Goal: Transaction & Acquisition: Purchase product/service

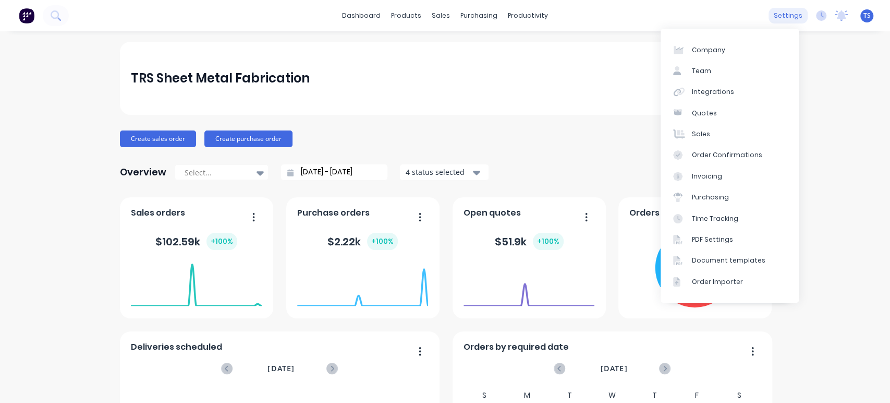
click at [776, 13] on div "settings" at bounding box center [788, 16] width 39 height 16
click at [716, 87] on div "Integrations" at bounding box center [713, 91] width 42 height 9
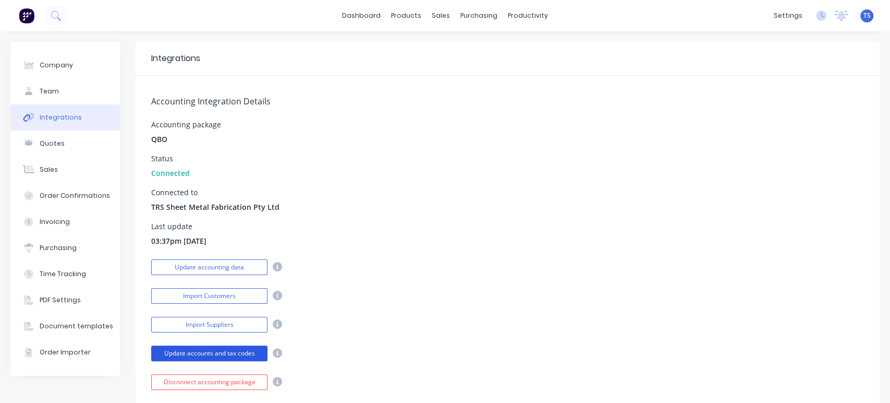
click at [229, 353] on button "Update accounts and tax codes" at bounding box center [209, 353] width 116 height 16
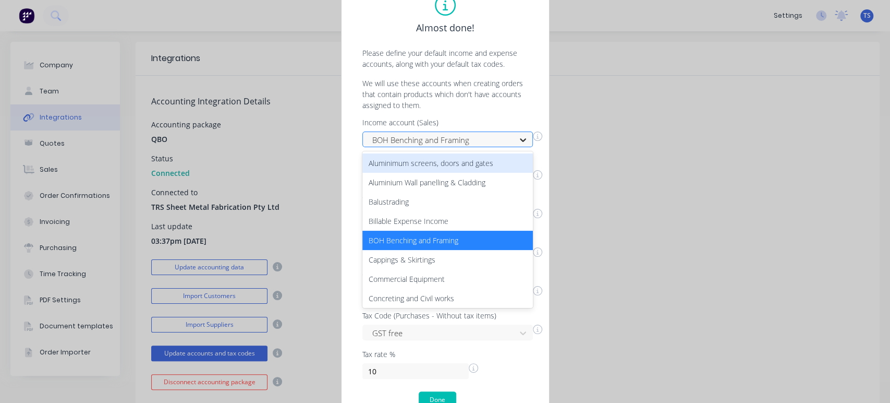
click at [524, 137] on icon at bounding box center [523, 140] width 10 height 10
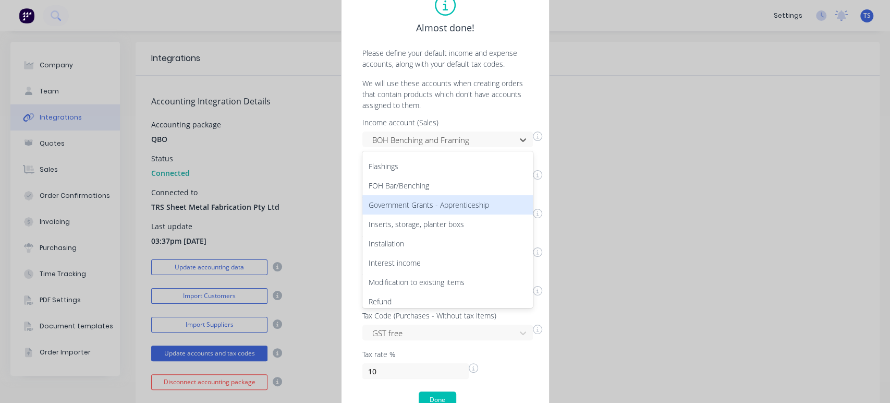
scroll to position [234, 0]
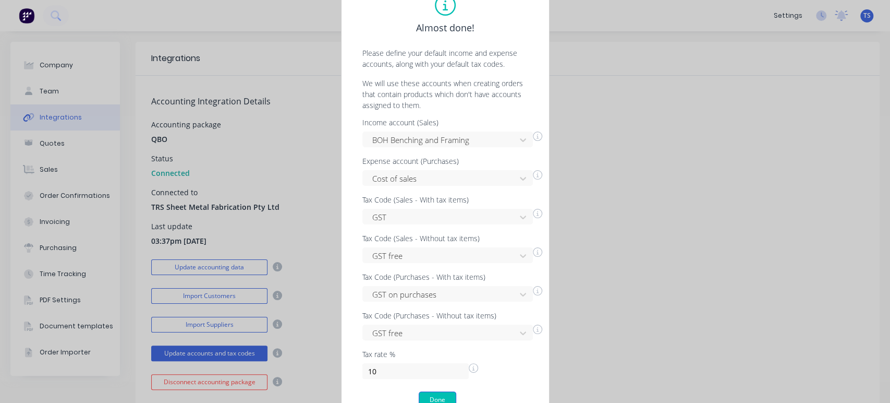
click at [442, 397] on button "Done" at bounding box center [438, 399] width 38 height 17
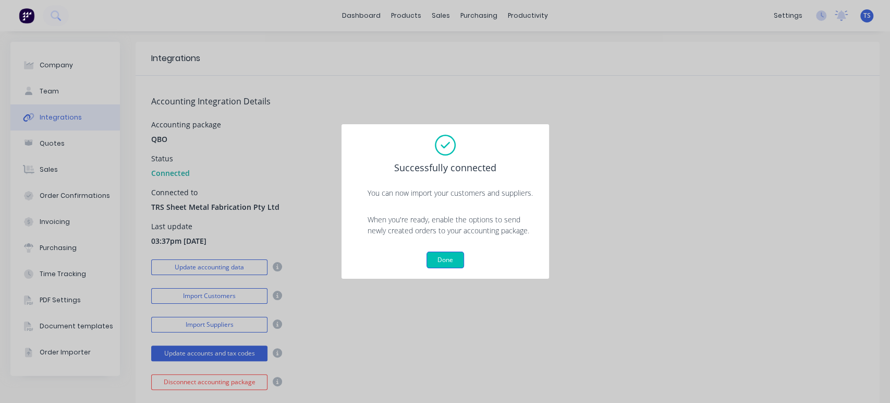
click at [452, 256] on button "Done" at bounding box center [446, 259] width 38 height 17
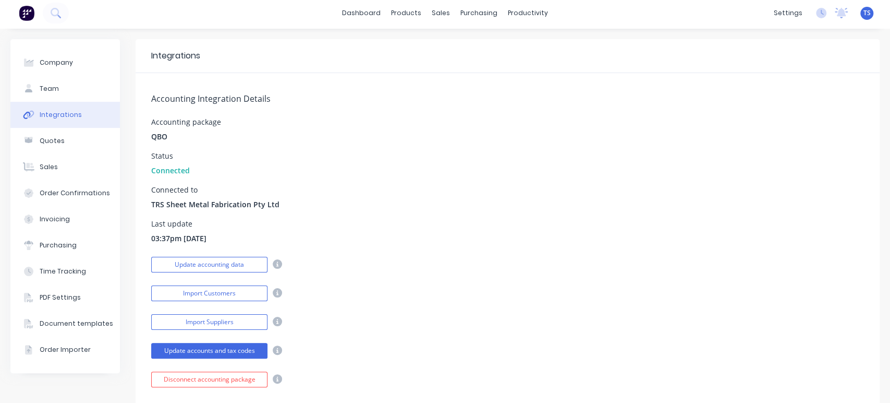
scroll to position [0, 0]
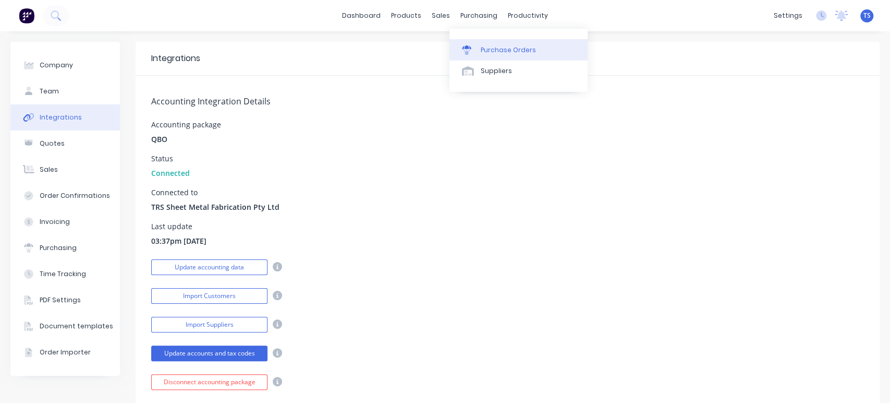
click at [482, 52] on div "Purchase Orders" at bounding box center [508, 49] width 55 height 9
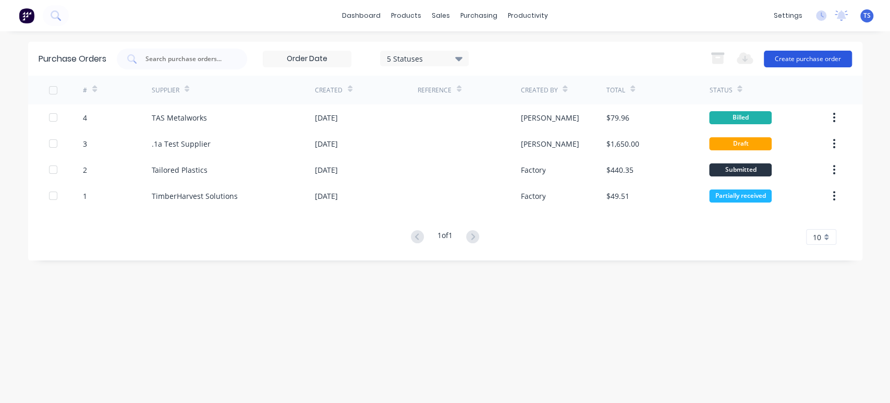
click at [825, 62] on button "Create purchase order" at bounding box center [808, 59] width 88 height 17
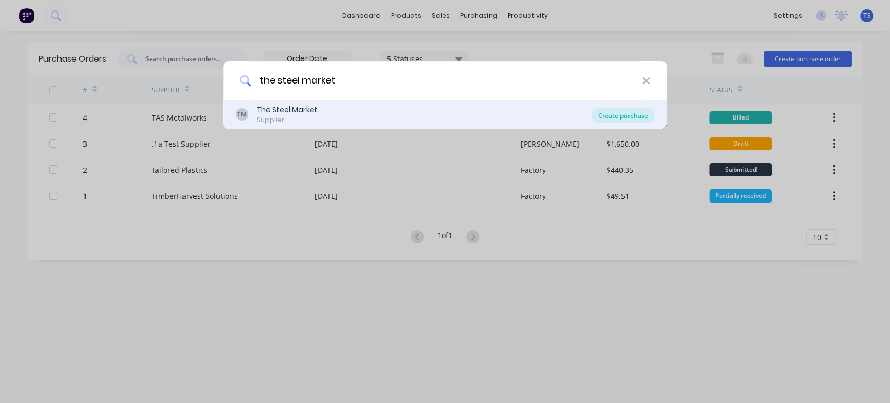
type input "the steel market"
click at [618, 112] on div "Create purchase" at bounding box center [623, 115] width 63 height 15
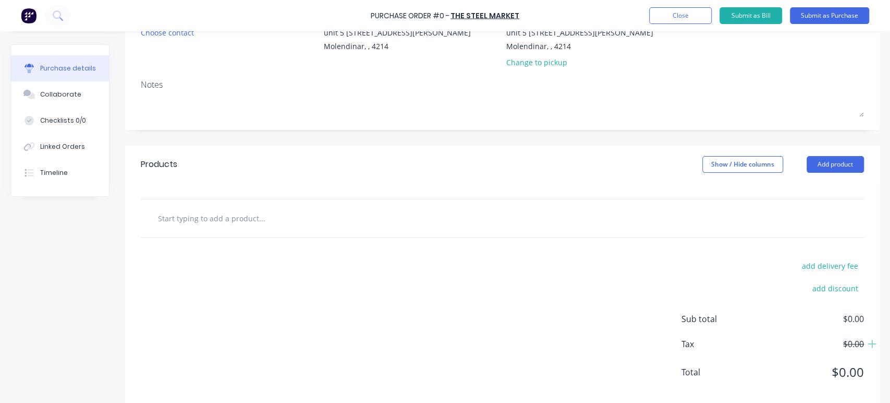
scroll to position [130, 0]
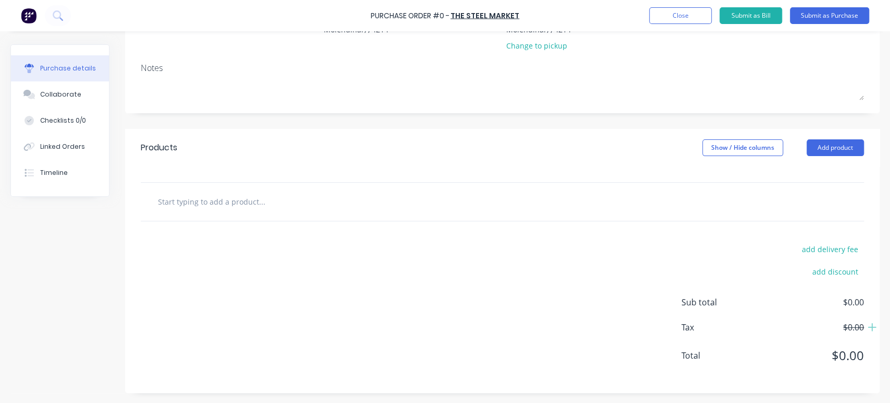
click at [175, 196] on input "text" at bounding box center [261, 201] width 209 height 21
type input "10@ 1200 x 2400"
click at [409, 338] on div "add delivery fee add discount Sub total $0.00 Tax $0.00 Total $0.00" at bounding box center [502, 307] width 755 height 172
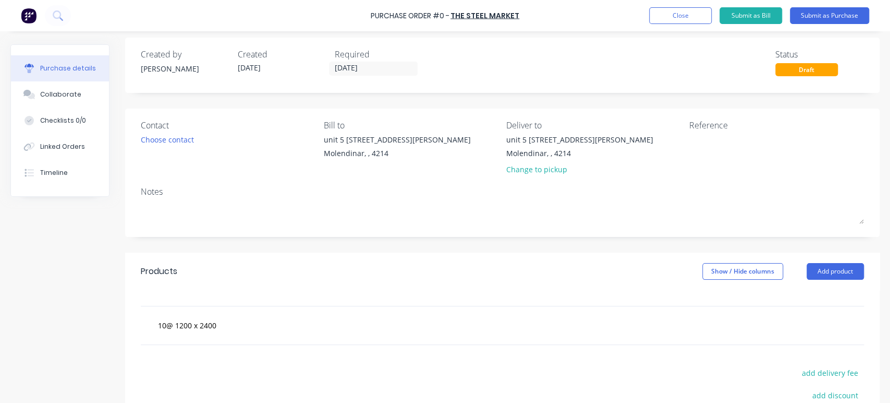
scroll to position [0, 0]
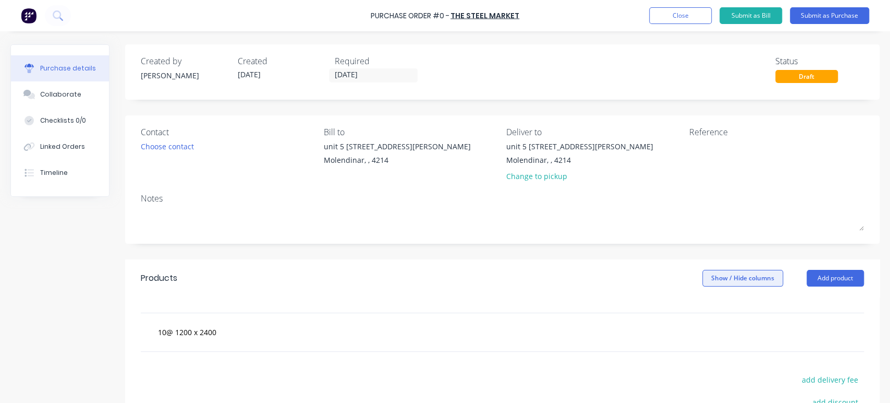
click at [747, 274] on button "Show / Hide columns" at bounding box center [742, 278] width 81 height 17
click at [638, 288] on div "Products Show / Hide columns Add product" at bounding box center [502, 278] width 755 height 38
click at [672, 17] on button "Close" at bounding box center [680, 15] width 63 height 17
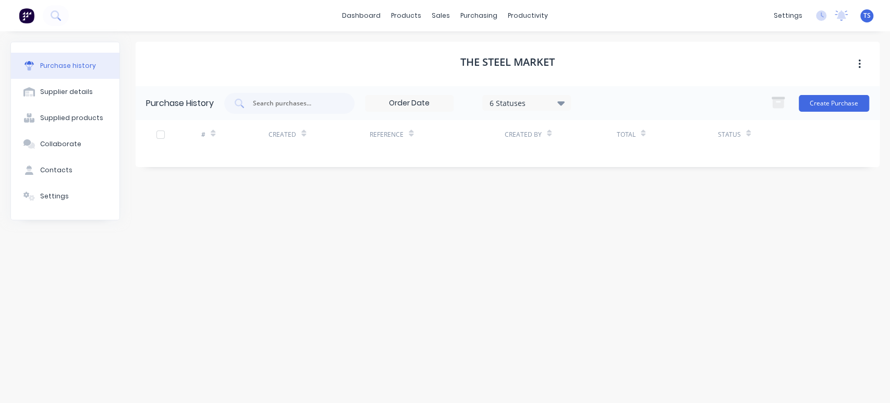
click at [858, 64] on icon "button" at bounding box center [859, 63] width 3 height 11
click at [796, 168] on div "The Steel Market Archive Purchase History 6 Statuses 6 Statuses Create Purchase…" at bounding box center [508, 212] width 744 height 340
click at [834, 103] on button "Create Purchase" at bounding box center [834, 103] width 70 height 17
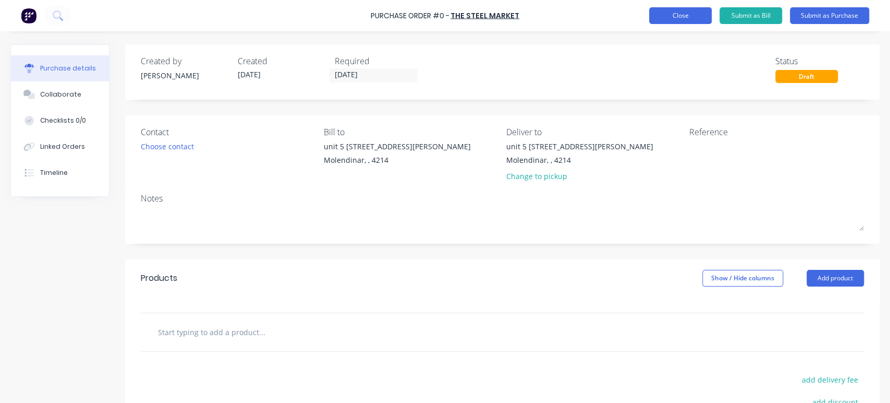
click at [685, 7] on button "Close" at bounding box center [680, 15] width 63 height 17
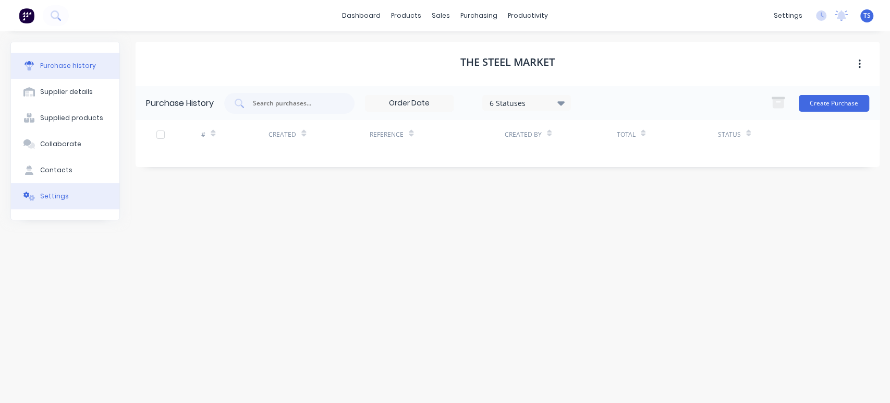
click at [42, 192] on div "Settings" at bounding box center [54, 195] width 29 height 9
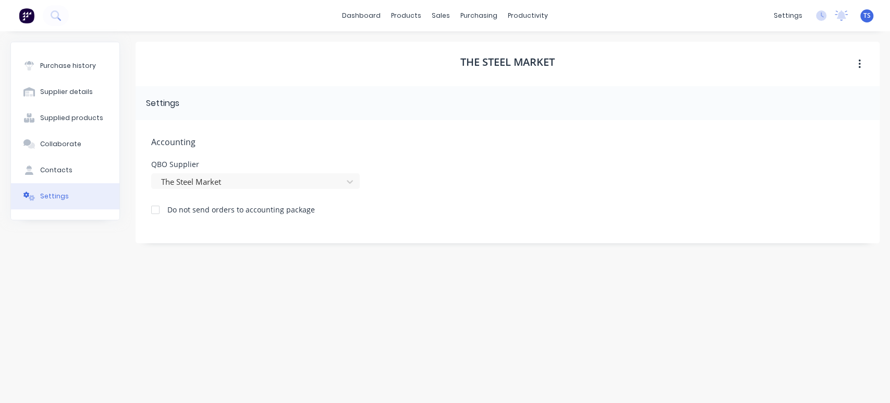
click at [281, 147] on span "Accounting" at bounding box center [507, 142] width 713 height 13
drag, startPoint x: 524, startPoint y: 121, endPoint x: 240, endPoint y: 109, distance: 284.4
click at [512, 120] on div "Accounting QBO Supplier The Steel Market Do not send orders to accounting packa…" at bounding box center [508, 181] width 744 height 123
click at [176, 107] on div "Settings" at bounding box center [162, 103] width 33 height 13
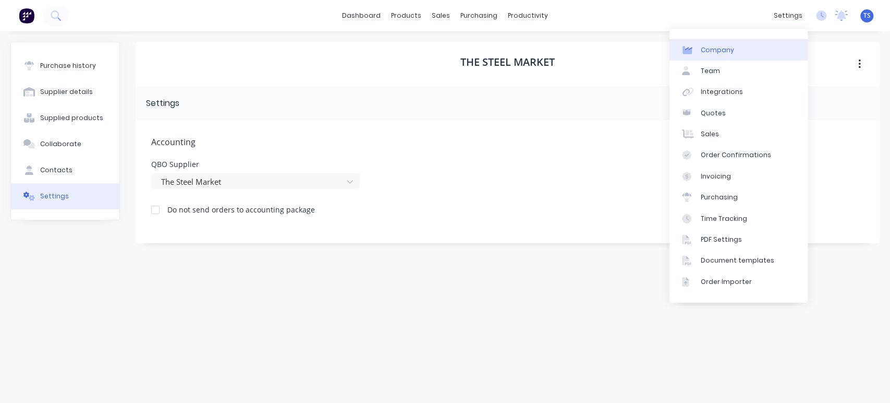
click at [723, 43] on link "Company" at bounding box center [739, 49] width 138 height 21
select select "AU"
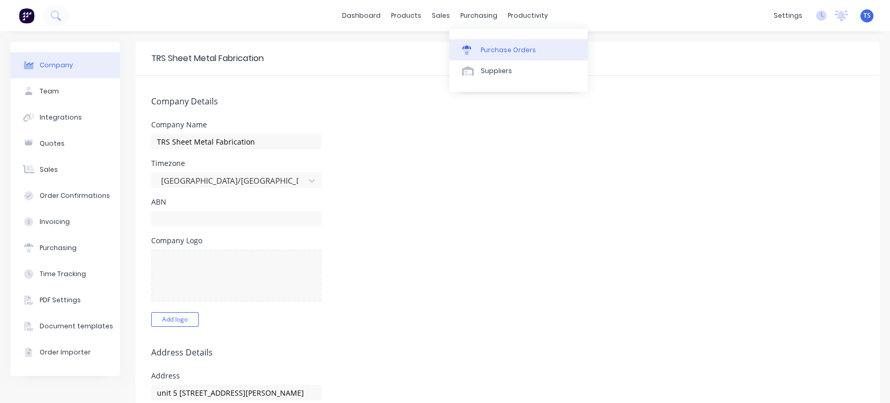
click at [483, 48] on div "Purchase Orders" at bounding box center [508, 49] width 55 height 9
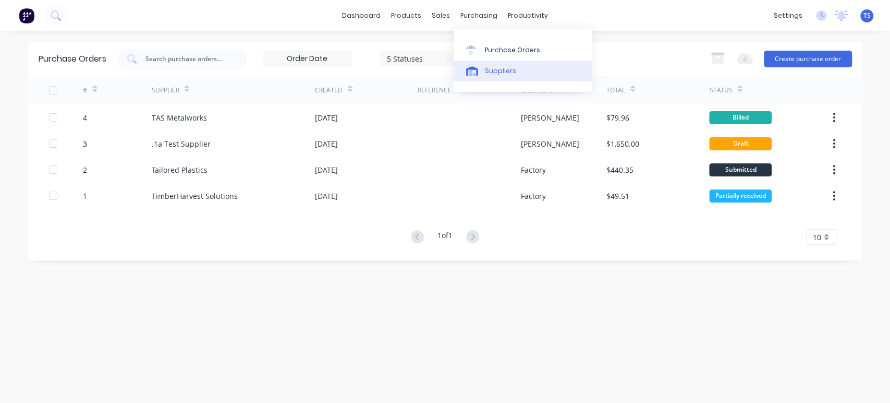
click at [485, 71] on div "Suppliers" at bounding box center [500, 70] width 31 height 9
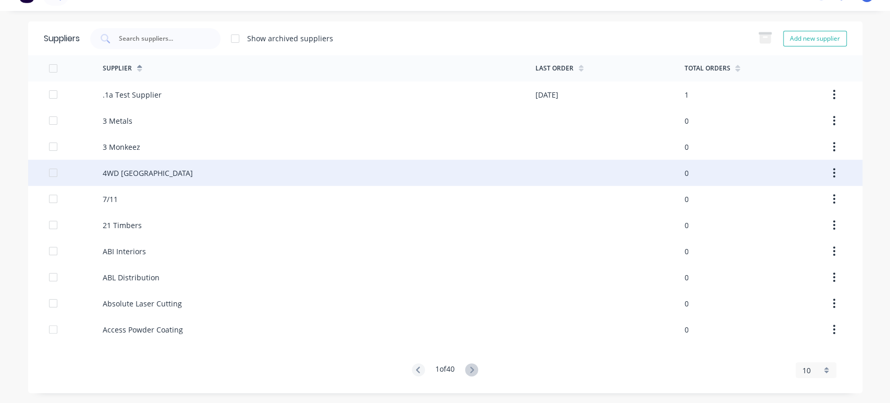
scroll to position [21, 0]
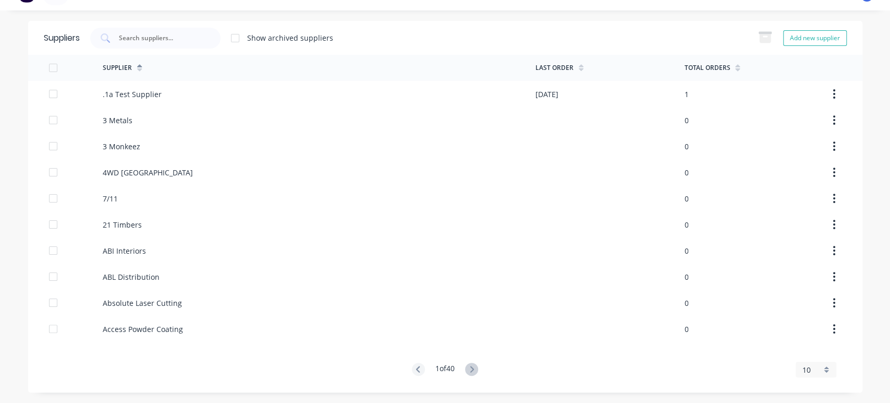
click at [822, 368] on div "10" at bounding box center [816, 369] width 41 height 16
click at [811, 353] on div "35" at bounding box center [816, 353] width 40 height 18
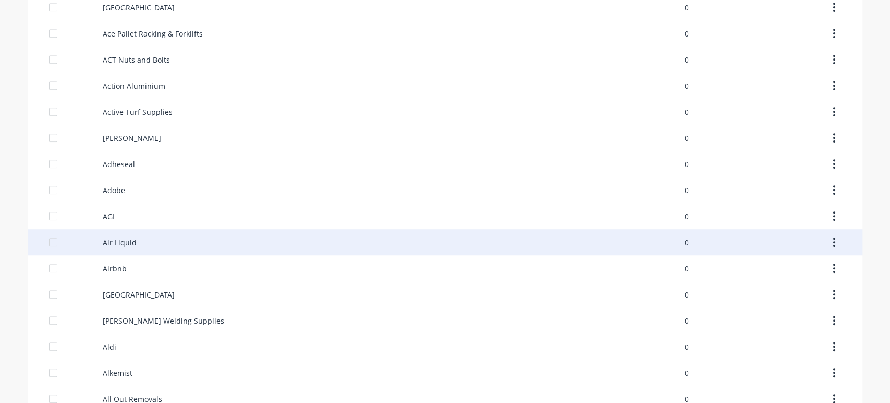
scroll to position [673, 0]
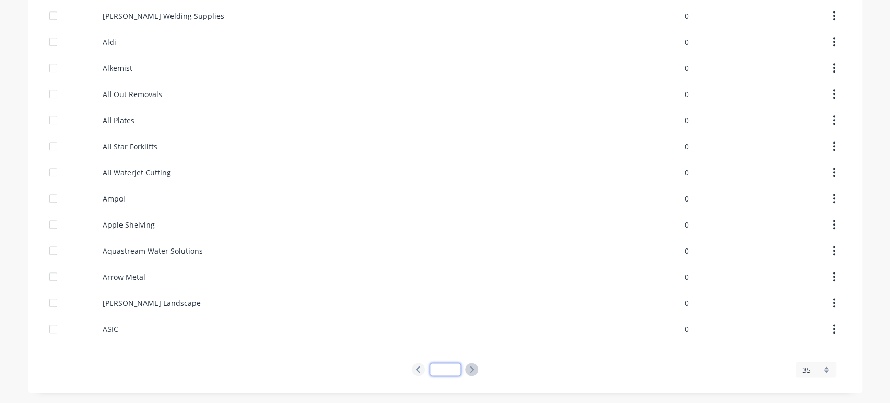
click at [457, 371] on div "1 of 12" at bounding box center [445, 369] width 66 height 14
click at [459, 369] on div "1 of 12" at bounding box center [445, 369] width 66 height 14
click at [445, 366] on input at bounding box center [445, 368] width 31 height 13
type input "10"
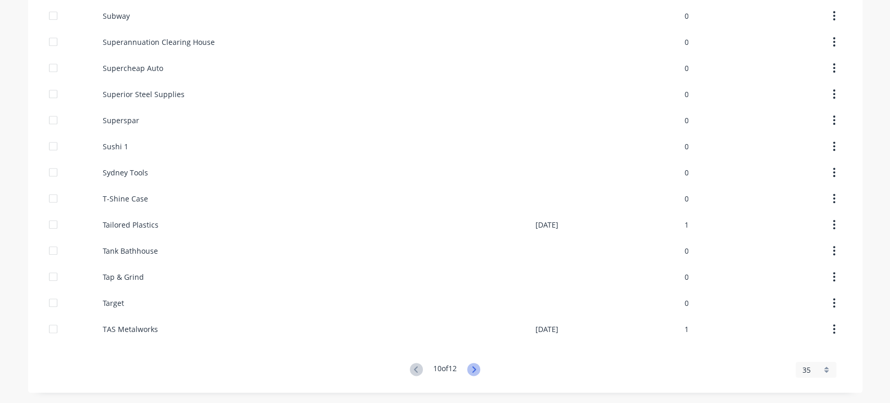
click at [471, 370] on icon at bounding box center [473, 368] width 13 height 13
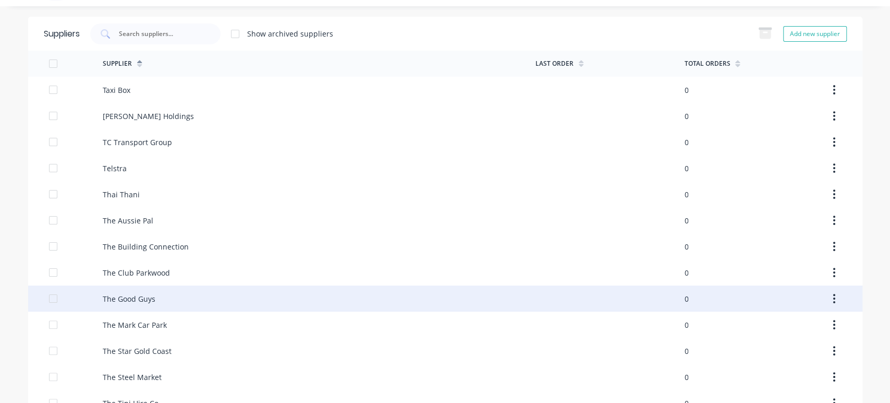
scroll to position [116, 0]
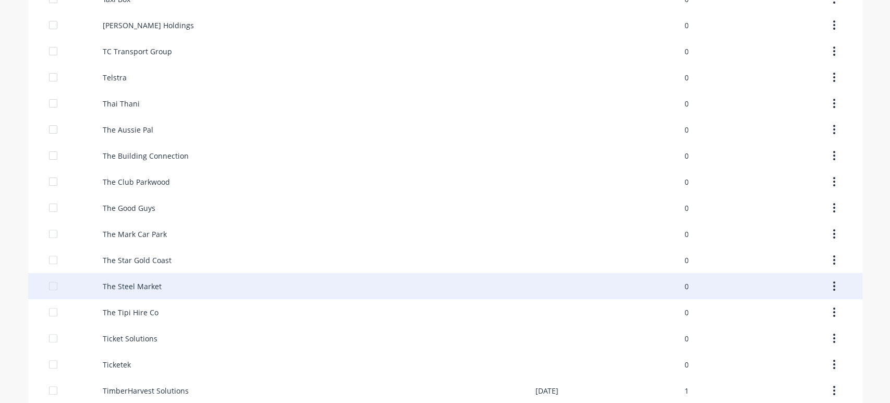
click at [162, 289] on div "The Steel Market" at bounding box center [319, 286] width 433 height 26
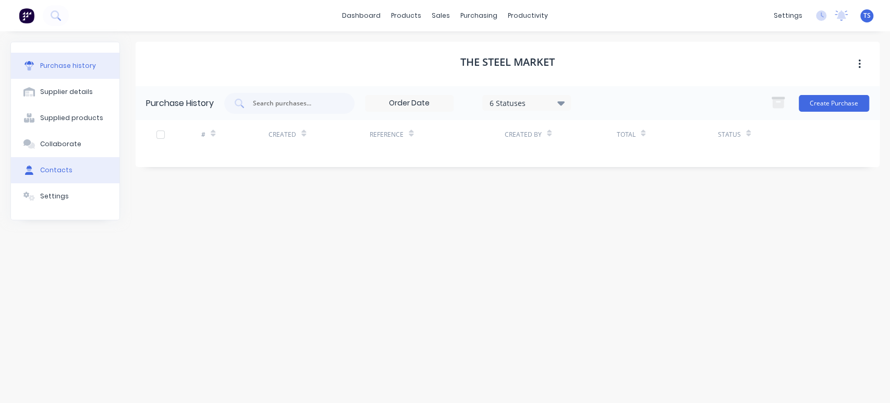
click at [53, 168] on div "Contacts" at bounding box center [56, 169] width 32 height 9
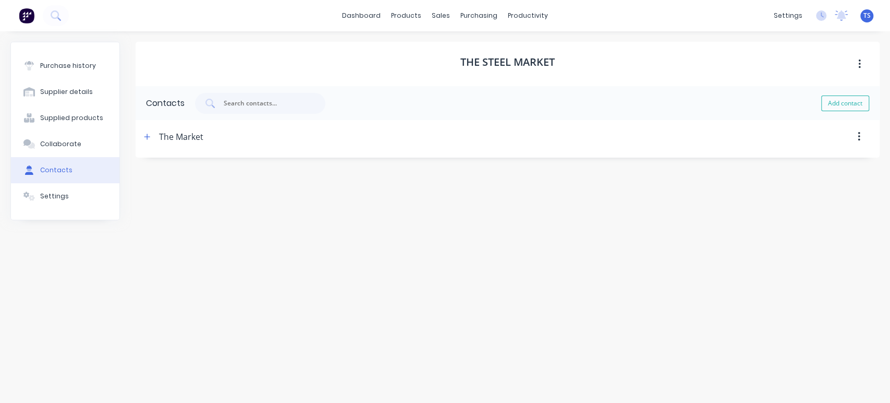
click at [171, 137] on div "The Market" at bounding box center [181, 136] width 44 height 33
click at [145, 135] on icon "button" at bounding box center [147, 136] width 6 height 7
drag, startPoint x: 72, startPoint y: 338, endPoint x: 83, endPoint y: 337, distance: 11.0
click at [83, 337] on div "Purchase history Supplier details Supplied products Collaborate Contacts Settin…" at bounding box center [65, 212] width 110 height 340
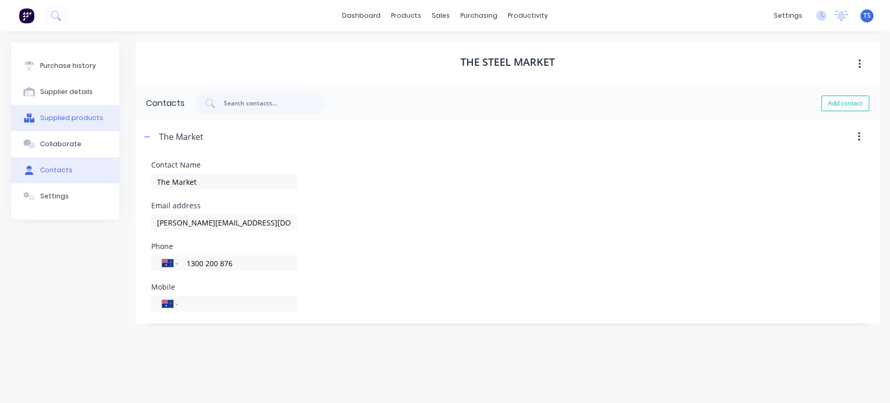
click at [54, 112] on button "Supplied products" at bounding box center [65, 118] width 108 height 26
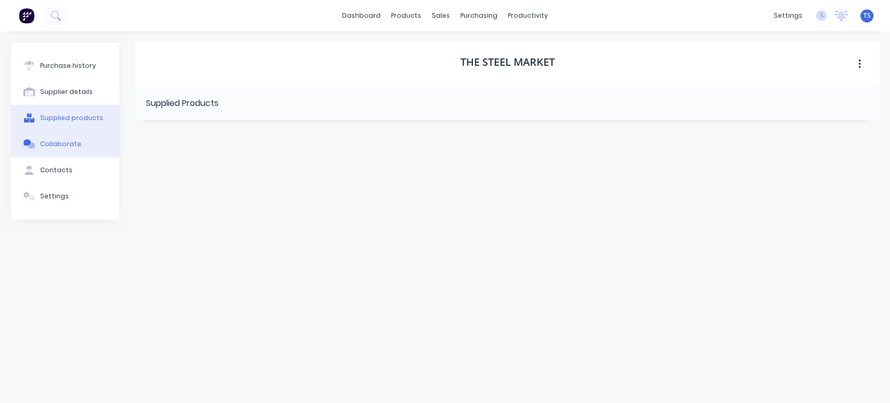
click at [53, 147] on div "Collaborate" at bounding box center [60, 143] width 41 height 9
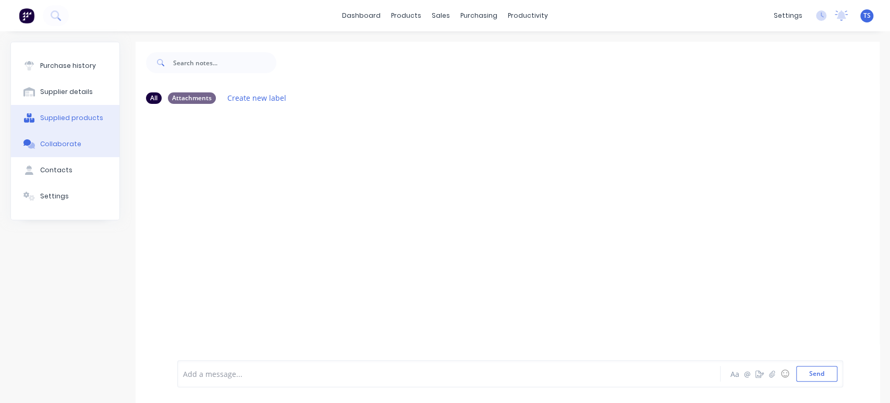
click at [62, 123] on button "Supplied products" at bounding box center [65, 118] width 108 height 26
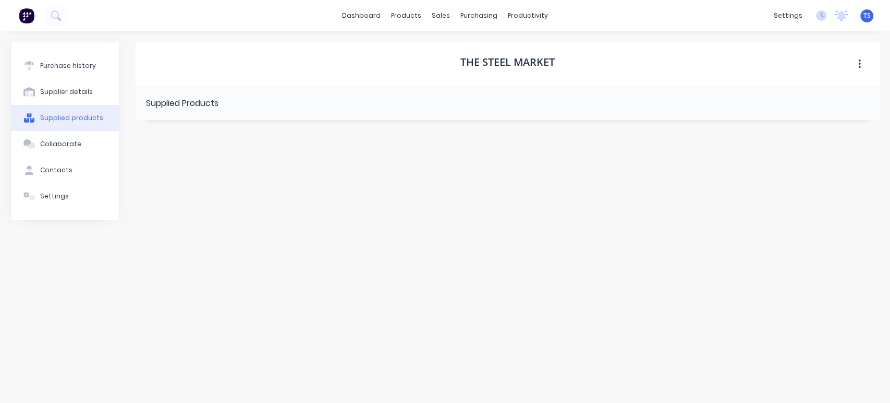
click at [191, 103] on div "Supplied Products" at bounding box center [182, 103] width 72 height 13
click at [81, 94] on div "Supplier details" at bounding box center [66, 91] width 53 height 9
select select "AU"
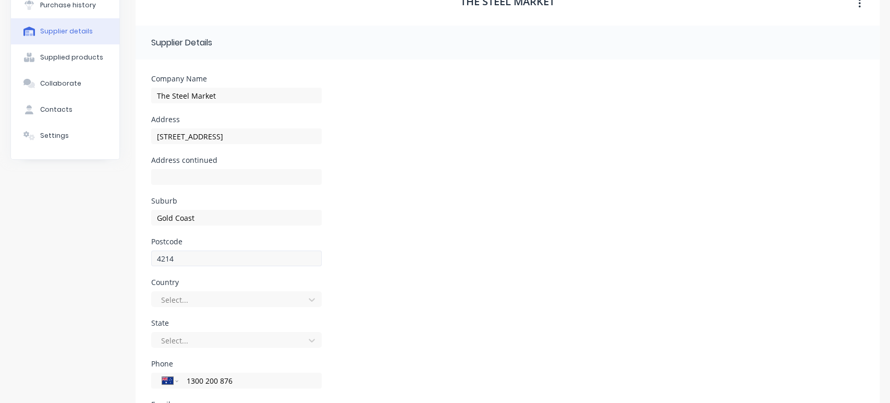
scroll to position [50, 0]
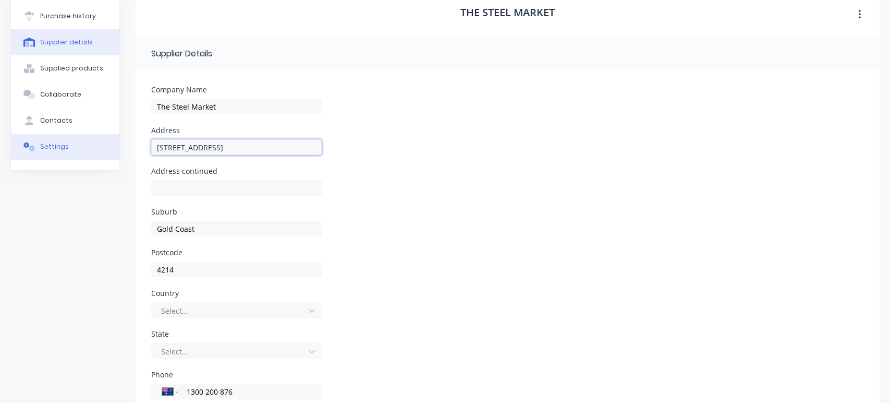
drag, startPoint x: 275, startPoint y: 146, endPoint x: 102, endPoint y: 152, distance: 173.7
click at [111, 153] on div "Purchase history Supplier details Supplied products Collaborate Contacts Settin…" at bounding box center [444, 250] width 869 height 516
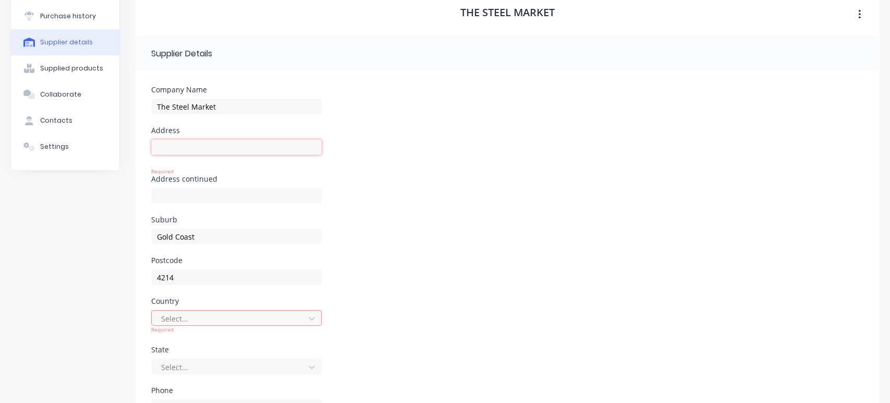
paste input "61 [PERSON_NAME], [PERSON_NAME]. QLD 4500"
type input "61 [PERSON_NAME], [PERSON_NAME]. QLD 4500"
click at [482, 203] on div "Address continued" at bounding box center [507, 195] width 713 height 41
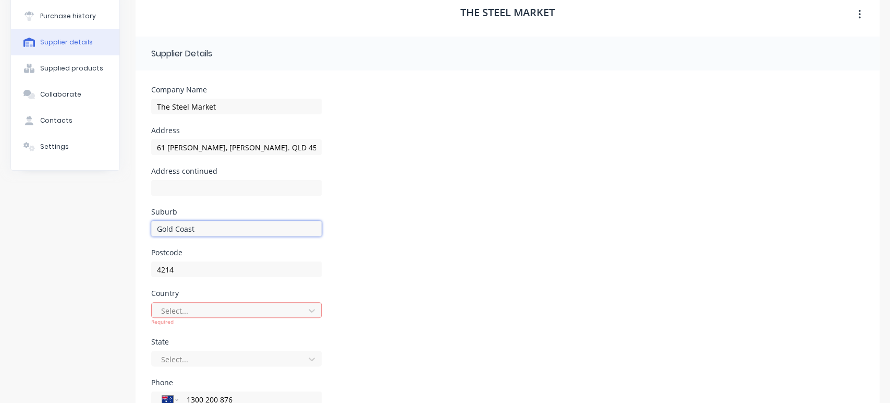
drag, startPoint x: 202, startPoint y: 229, endPoint x: 105, endPoint y: 231, distance: 97.5
click at [130, 233] on div "Purchase history Supplier details Supplied products Collaborate Contacts Settin…" at bounding box center [444, 254] width 869 height 524
type input "Brendale"
click at [186, 270] on input "4214" at bounding box center [236, 269] width 171 height 16
type input "4500"
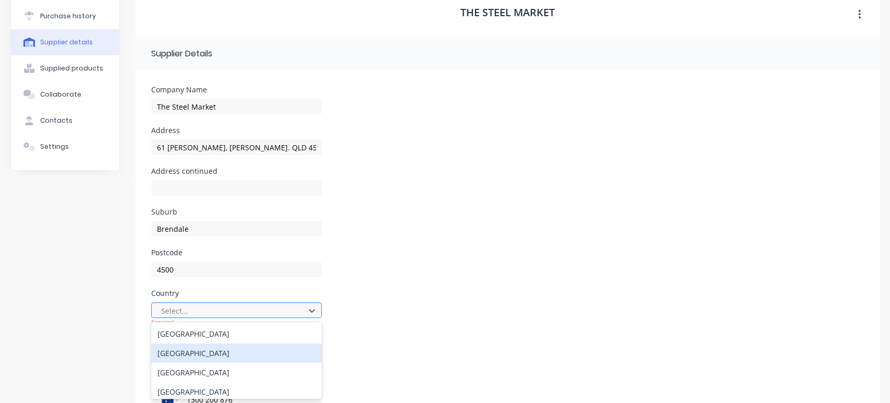
click at [214, 354] on div "[GEOGRAPHIC_DATA]" at bounding box center [236, 352] width 171 height 19
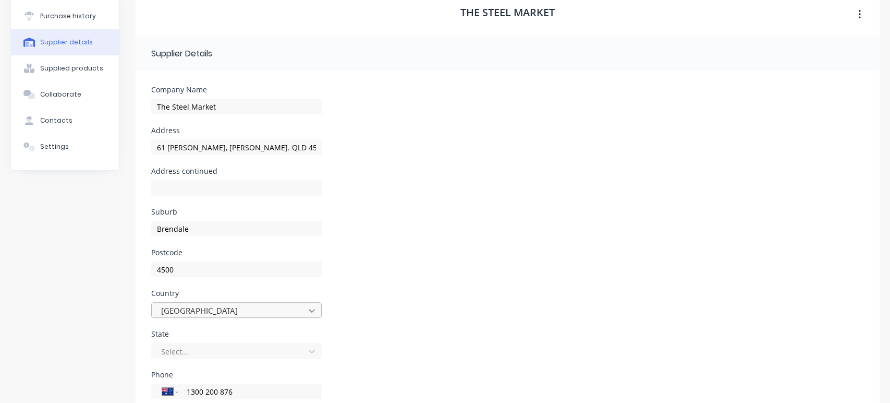
click at [316, 311] on icon at bounding box center [312, 310] width 10 height 10
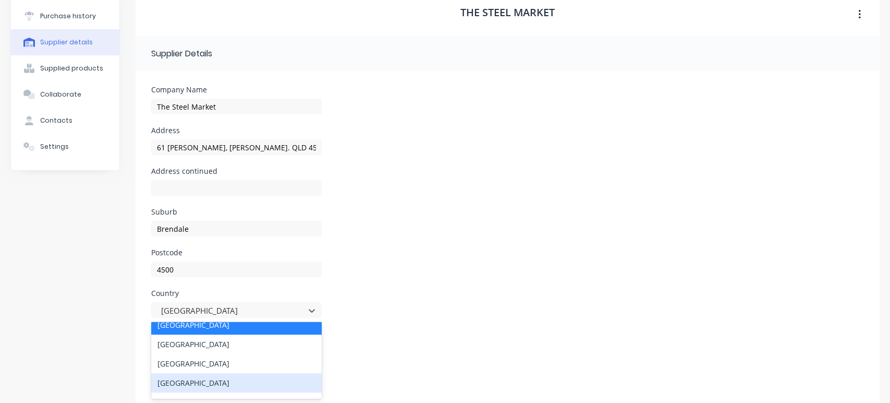
scroll to position [0, 0]
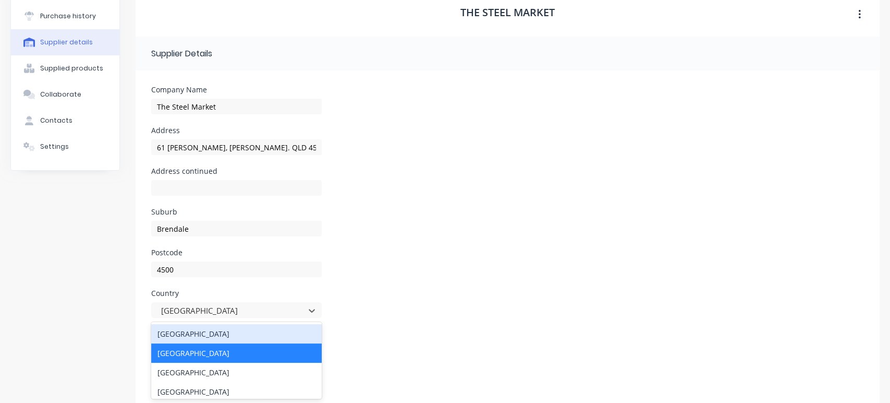
click at [186, 334] on div "[GEOGRAPHIC_DATA]" at bounding box center [236, 333] width 171 height 19
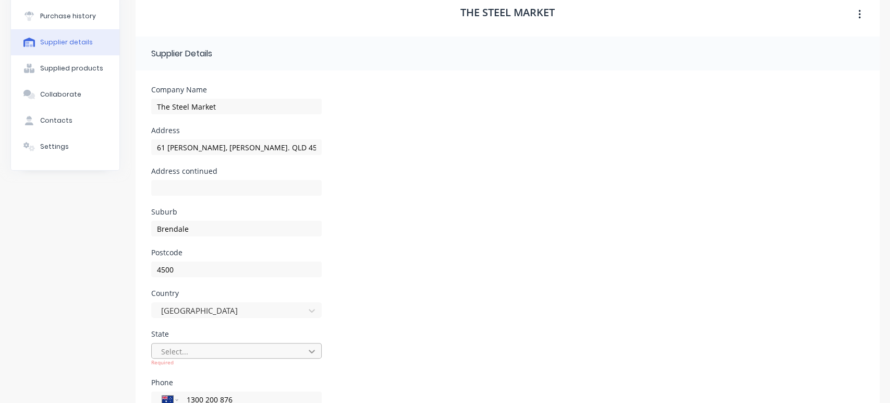
click at [313, 350] on body "dashboard products sales purchasing productivity dashboard products Product Cat…" at bounding box center [445, 201] width 890 height 403
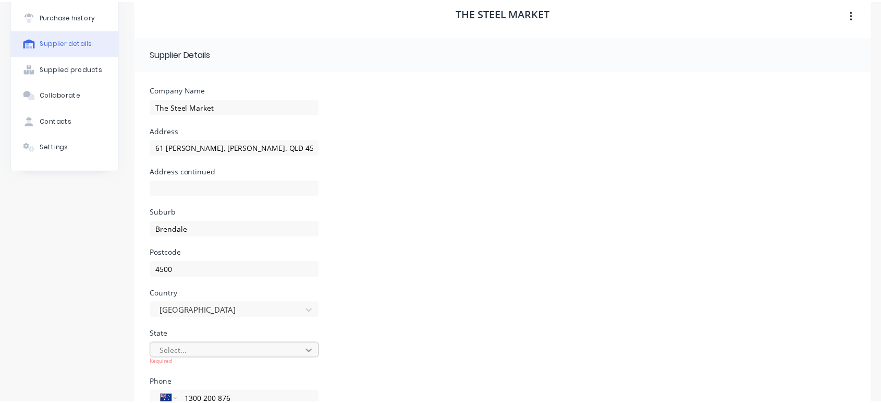
scroll to position [116, 0]
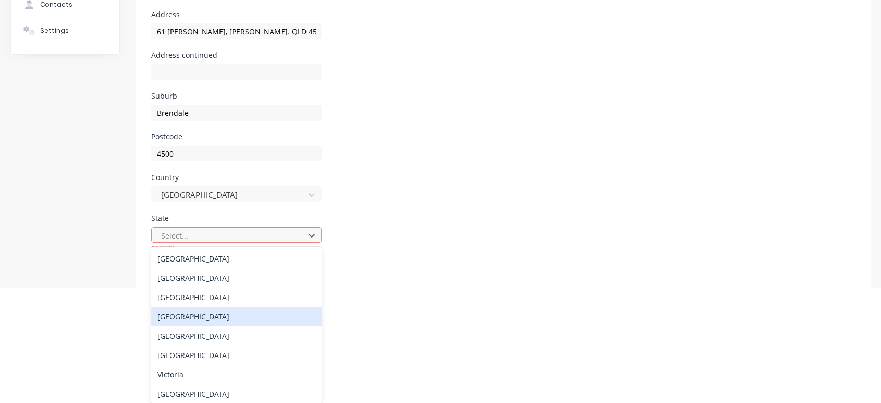
click at [190, 318] on div "[GEOGRAPHIC_DATA]" at bounding box center [236, 316] width 171 height 19
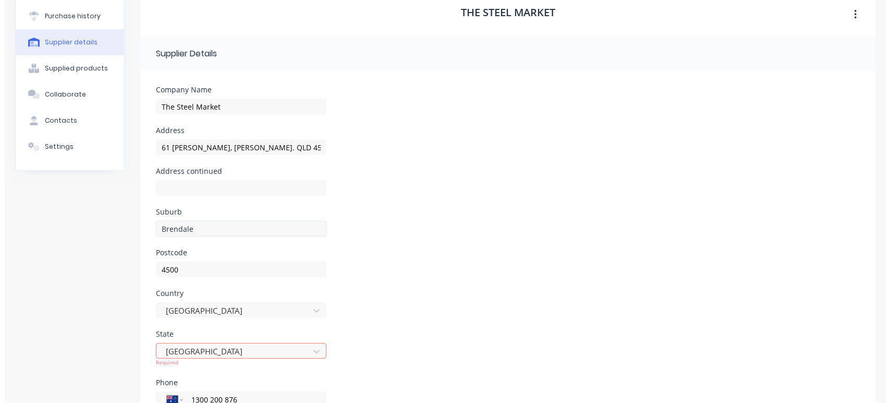
scroll to position [0, 0]
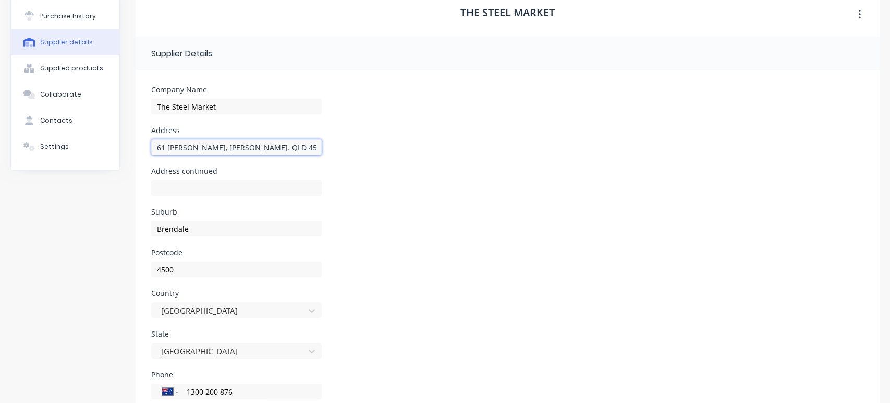
click at [290, 150] on input "61 [PERSON_NAME], [PERSON_NAME]. QLD 4500" at bounding box center [236, 147] width 171 height 16
type input "61 [PERSON_NAME] Cresent"
click at [501, 211] on div "Suburb Brendale" at bounding box center [507, 228] width 713 height 41
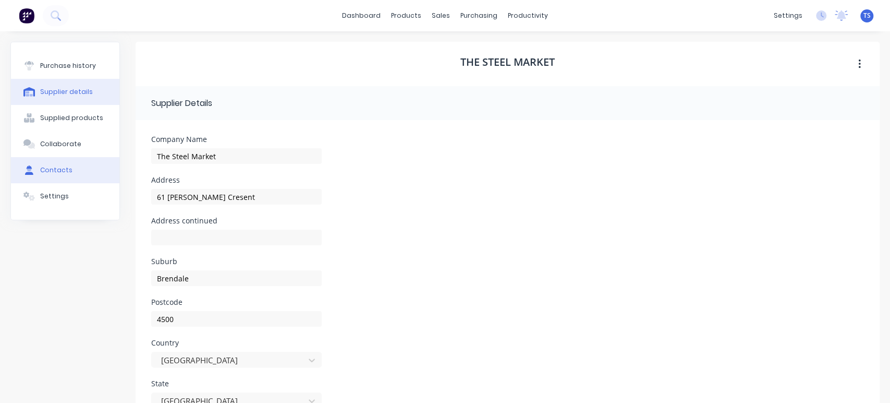
click at [55, 175] on button "Contacts" at bounding box center [65, 170] width 108 height 26
select select "AU"
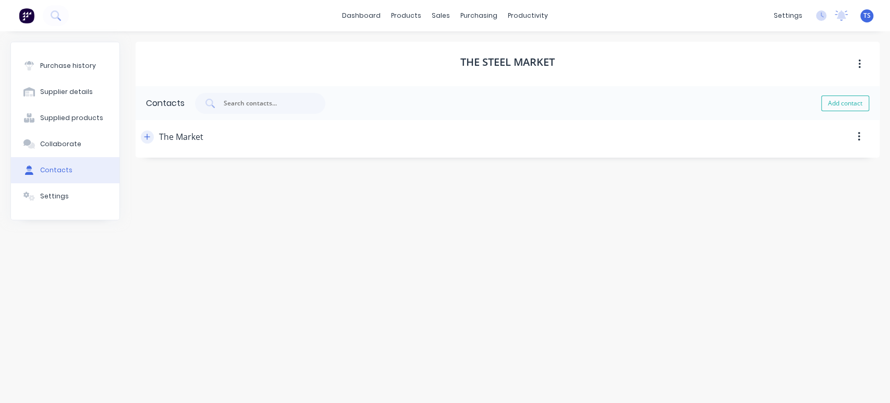
click at [147, 134] on icon "button" at bounding box center [147, 136] width 6 height 6
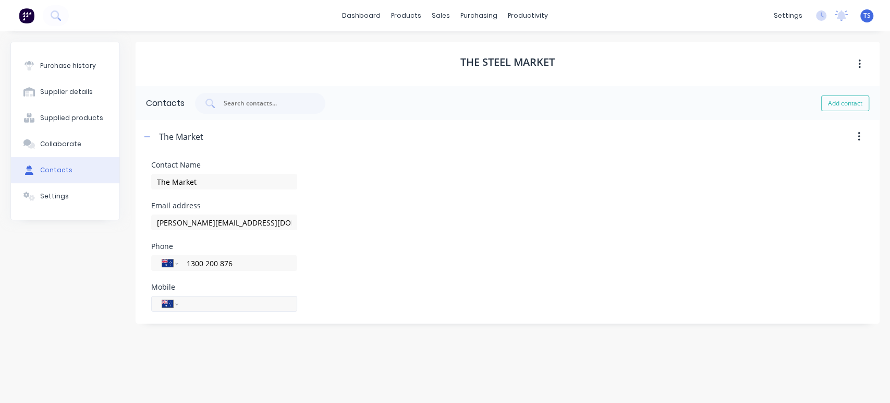
click at [189, 300] on input "tel" at bounding box center [236, 304] width 101 height 12
paste input "0466 512 905"
type input "0466 512 905"
click at [344, 266] on div "Phone International [GEOGRAPHIC_DATA] [GEOGRAPHIC_DATA] [GEOGRAPHIC_DATA] [GEOG…" at bounding box center [507, 256] width 713 height 28
click at [471, 260] on div "Phone International [GEOGRAPHIC_DATA] [GEOGRAPHIC_DATA] [GEOGRAPHIC_DATA] [GEOG…" at bounding box center [507, 256] width 713 height 28
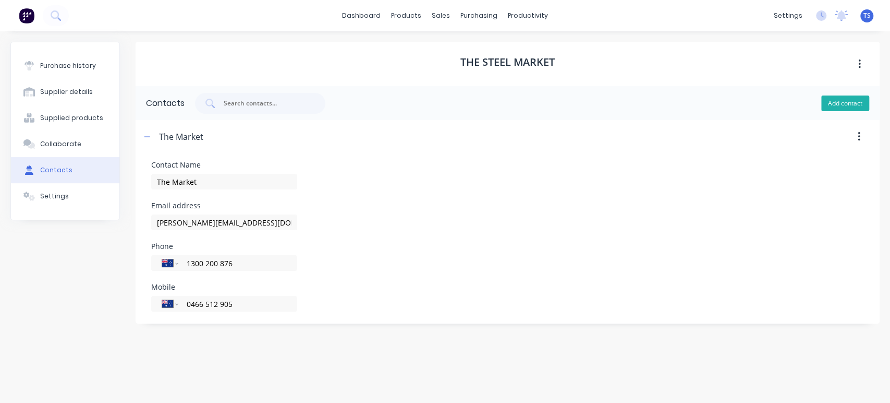
click at [835, 106] on button "Add contact" at bounding box center [845, 103] width 48 height 16
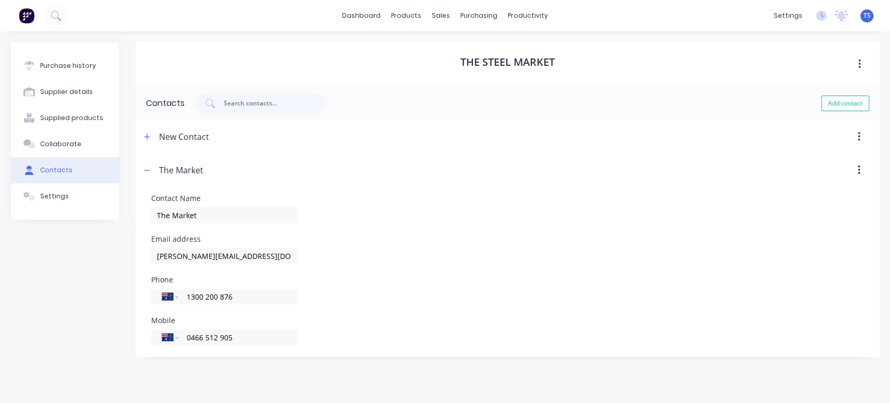
drag, startPoint x: 604, startPoint y: 174, endPoint x: 525, endPoint y: 156, distance: 81.7
click at [541, 153] on div "New Contact Contact Name New Contact Email address Phone International [GEOGRAP…" at bounding box center [508, 238] width 744 height 237
click at [179, 137] on div "New Contact" at bounding box center [184, 136] width 50 height 33
click at [145, 135] on icon "button" at bounding box center [147, 136] width 6 height 7
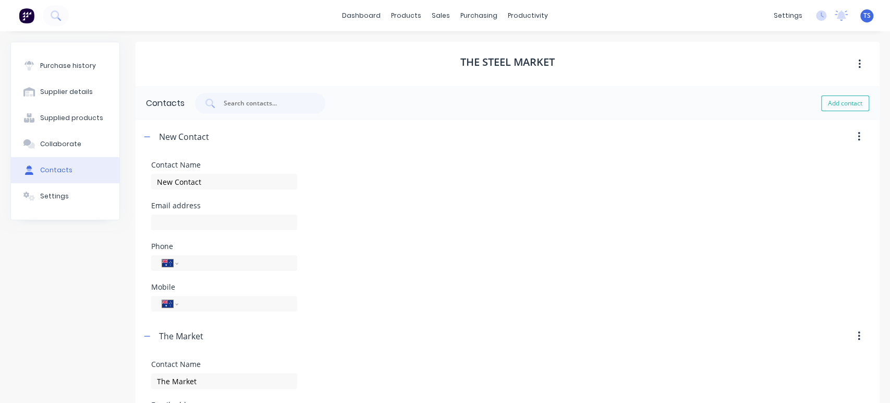
click at [858, 139] on icon "button" at bounding box center [859, 136] width 3 height 11
click at [787, 165] on div "Delete" at bounding box center [822, 163] width 80 height 15
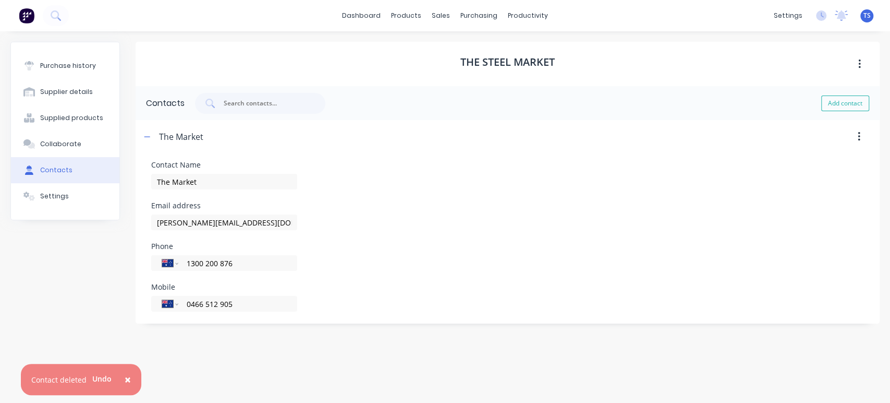
click at [399, 319] on div "The Market Contact Name The Market Email address [EMAIL_ADDRESS][DOMAIN_NAME] P…" at bounding box center [508, 221] width 744 height 203
click at [147, 137] on icon "button" at bounding box center [147, 136] width 6 height 7
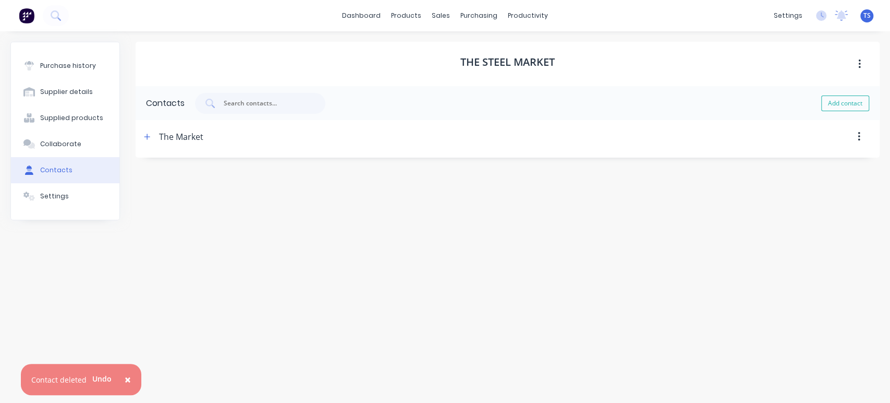
click at [859, 138] on icon "button" at bounding box center [859, 136] width 3 height 11
drag, startPoint x: 438, startPoint y: 154, endPoint x: 377, endPoint y: 154, distance: 60.5
click at [422, 154] on div "The Market Delete Contact Name The Market Email address [EMAIL_ADDRESS][DOMAIN_…" at bounding box center [508, 139] width 744 height 38
click at [141, 136] on button "button" at bounding box center [147, 136] width 13 height 13
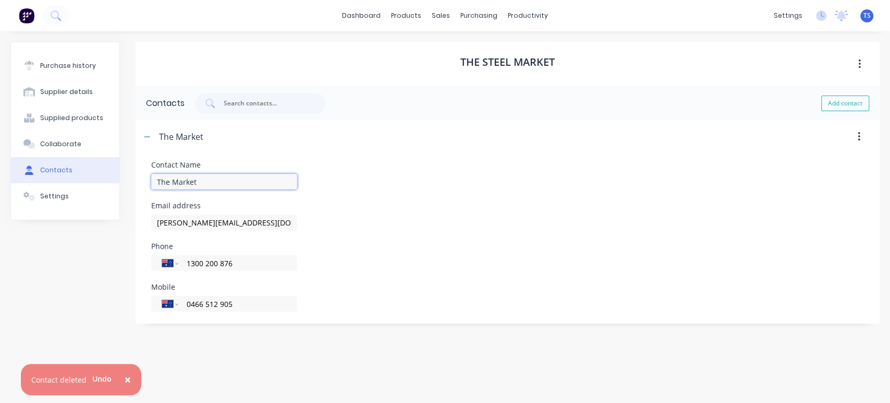
click at [171, 183] on input "The Market" at bounding box center [224, 182] width 146 height 16
type input "The Steel Market"
click at [481, 234] on div "Contact Name The Steel Market Email address [EMAIL_ADDRESS][DOMAIN_NAME] Phone …" at bounding box center [507, 236] width 713 height 150
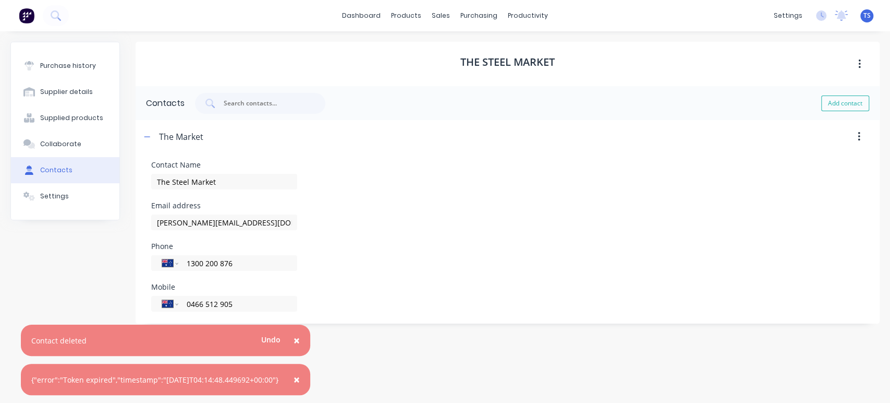
click at [355, 364] on div "The Steel Market Contacts Add contact The Market Contact Name The Steel Market …" at bounding box center [508, 212] width 744 height 340
click at [277, 337] on button "Undo" at bounding box center [271, 339] width 31 height 16
drag, startPoint x: 309, startPoint y: 340, endPoint x: 308, endPoint y: 374, distance: 34.4
click at [300, 340] on span "×" at bounding box center [297, 340] width 6 height 15
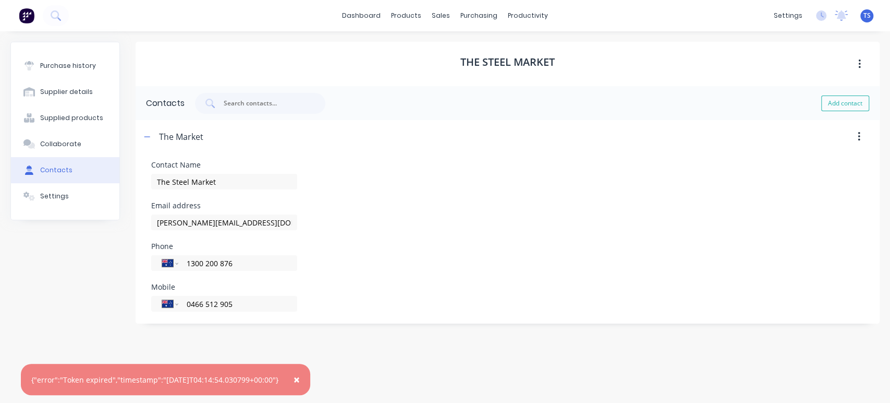
click at [300, 382] on span "×" at bounding box center [297, 379] width 6 height 15
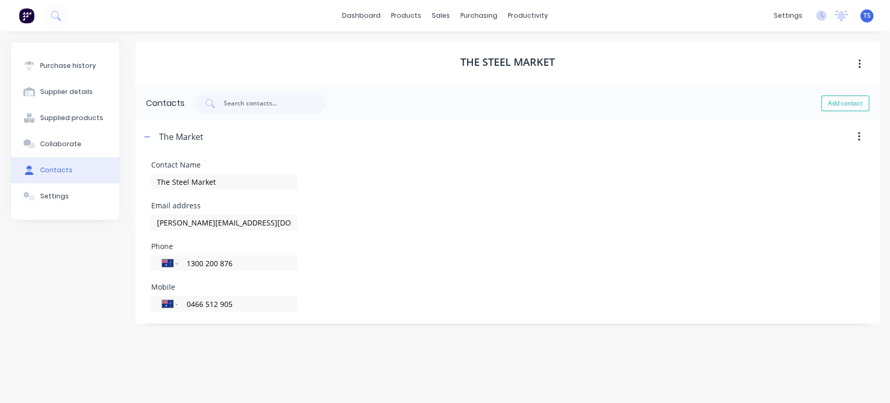
drag, startPoint x: 314, startPoint y: 359, endPoint x: 241, endPoint y: 318, distance: 84.3
click at [314, 358] on div "The Steel Market Contacts Add contact The Market Contact Name The Steel Market …" at bounding box center [508, 212] width 744 height 340
click at [39, 189] on button "Settings" at bounding box center [65, 196] width 108 height 26
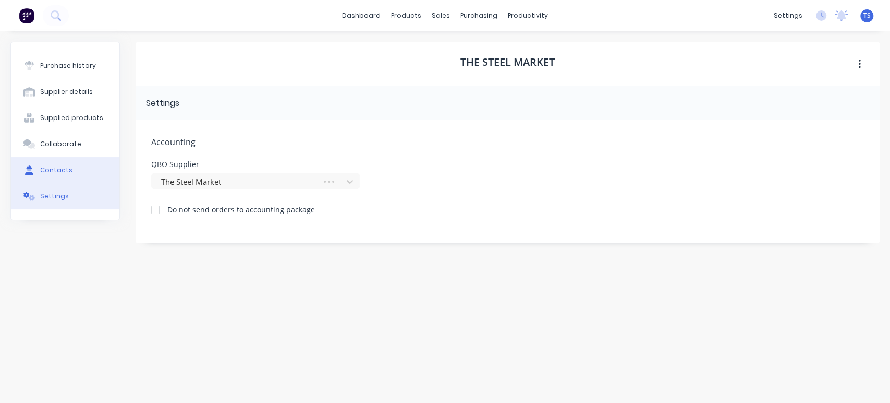
click at [46, 167] on div "Contacts" at bounding box center [56, 169] width 32 height 9
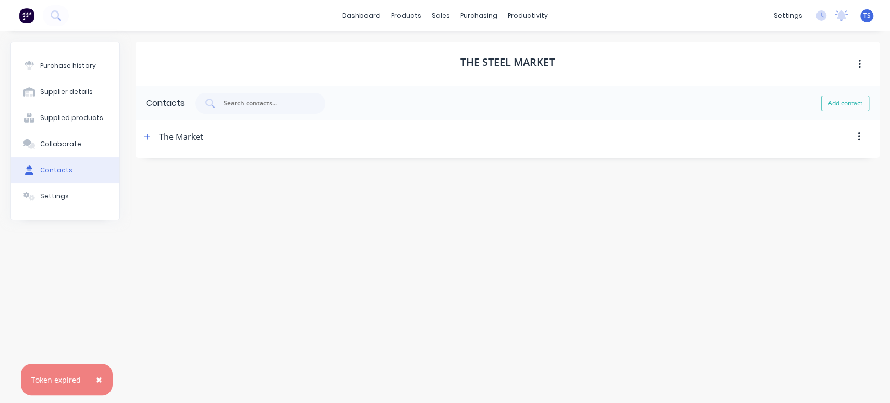
click at [173, 133] on div "The Market" at bounding box center [181, 136] width 44 height 33
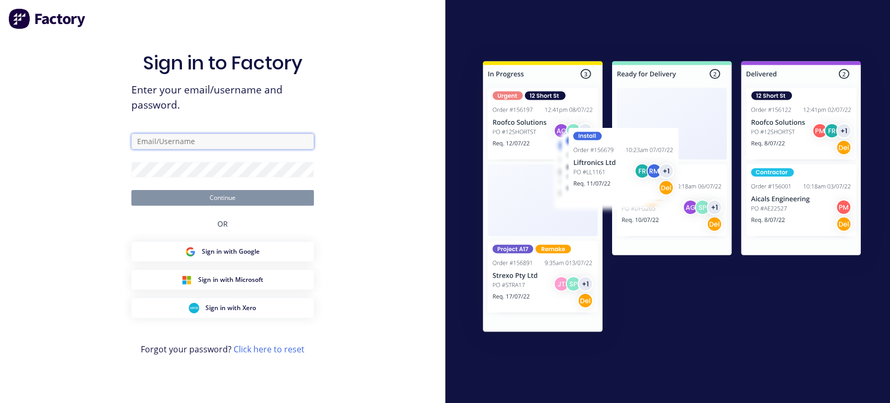
click at [159, 138] on input "text" at bounding box center [222, 141] width 183 height 16
type input "[EMAIL_ADDRESS][DOMAIN_NAME]"
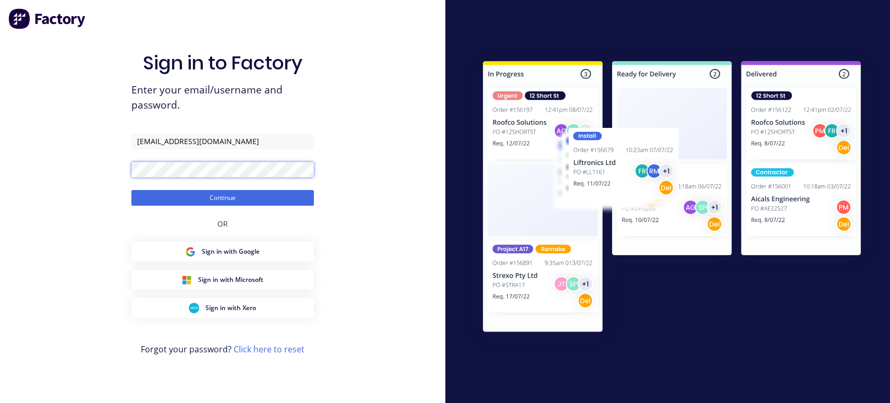
click at [131, 190] on button "Continue" at bounding box center [222, 198] width 183 height 16
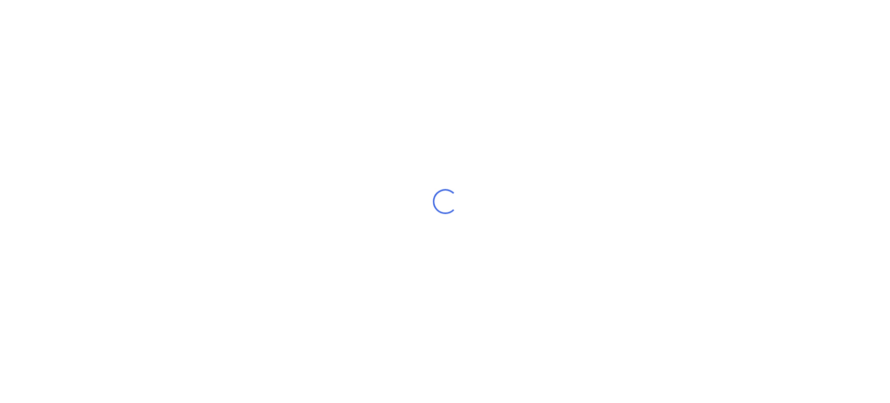
select select "AU"
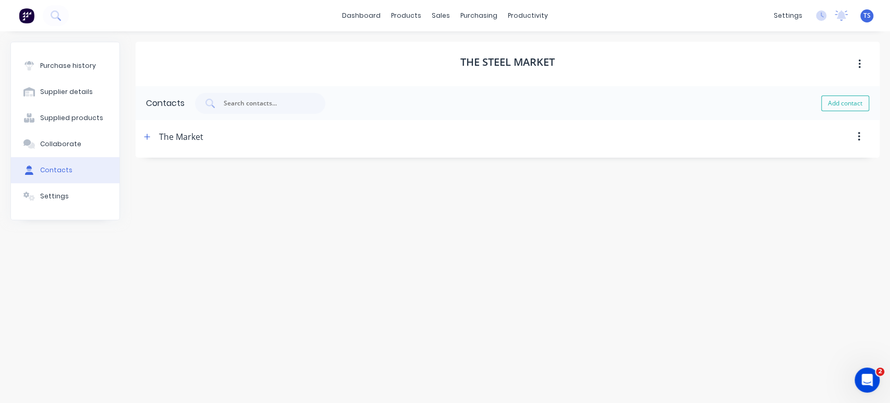
click at [155, 139] on div "The Market" at bounding box center [172, 136] width 63 height 33
click at [165, 133] on div "The Market" at bounding box center [181, 136] width 44 height 33
click at [142, 136] on button "button" at bounding box center [147, 136] width 13 height 13
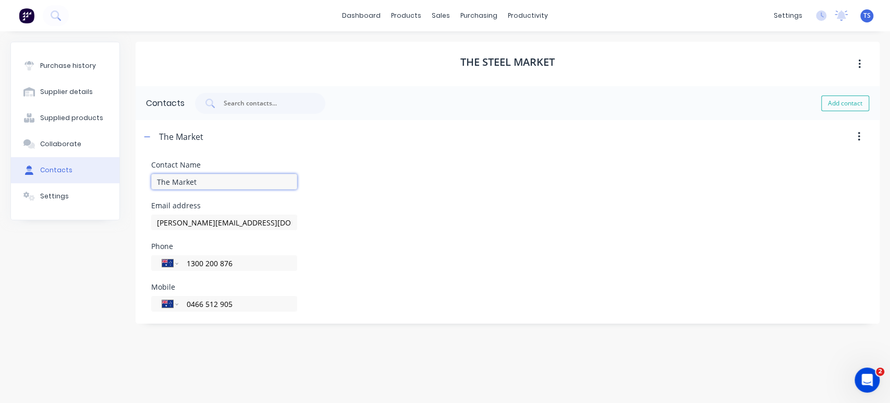
click at [172, 182] on input "The Market" at bounding box center [224, 182] width 146 height 16
type input "The Steel Market"
click at [386, 224] on div "Email address [PERSON_NAME][EMAIL_ADDRESS][DOMAIN_NAME]" at bounding box center [507, 216] width 713 height 28
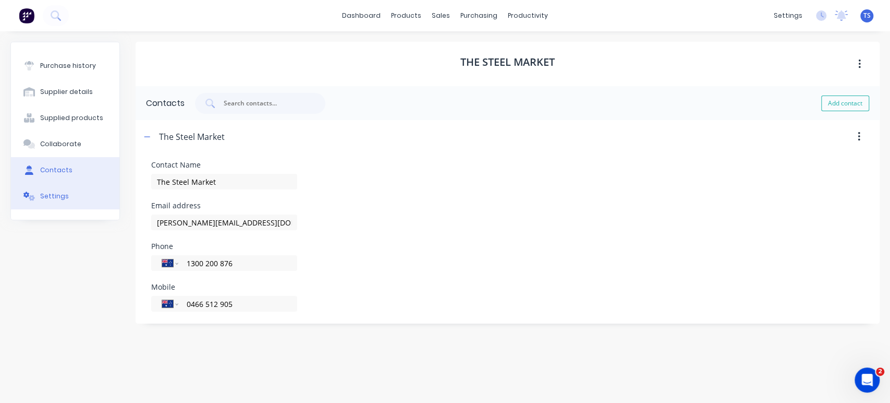
click at [59, 200] on div "Settings" at bounding box center [54, 195] width 29 height 9
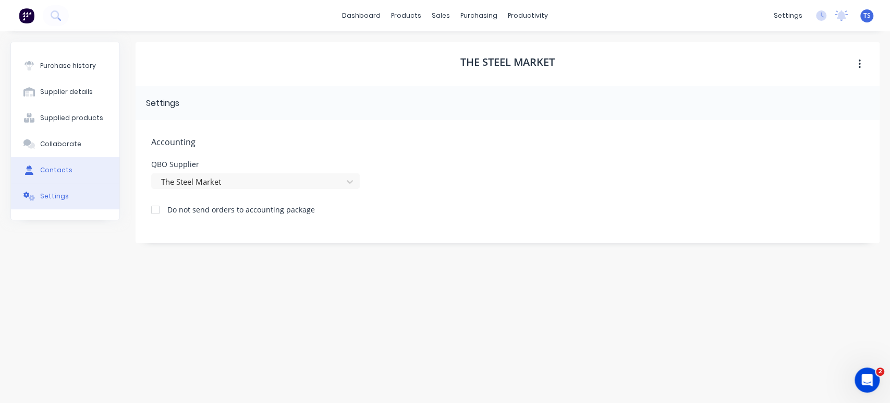
click at [58, 170] on div "Contacts" at bounding box center [56, 169] width 32 height 9
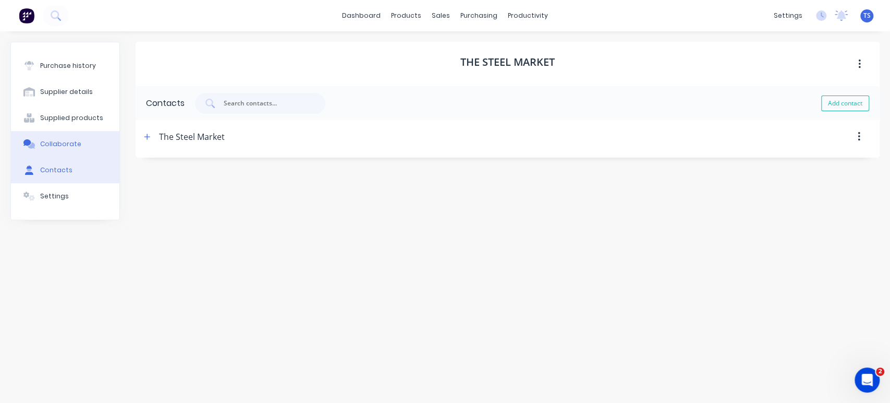
click at [56, 144] on div "Collaborate" at bounding box center [60, 143] width 41 height 9
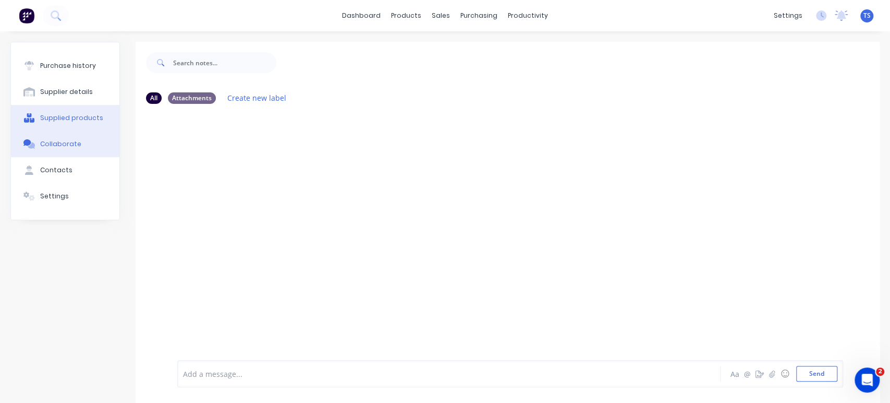
click at [49, 121] on div "Supplied products" at bounding box center [71, 117] width 63 height 9
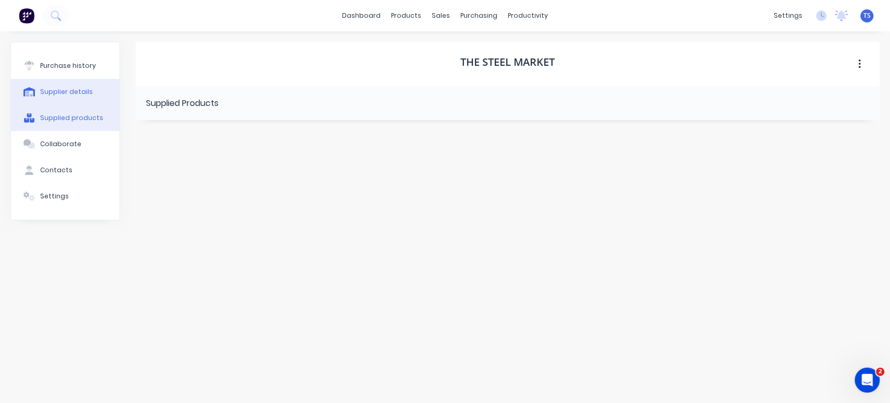
click at [53, 88] on div "Supplier details" at bounding box center [66, 91] width 53 height 9
select select "AU"
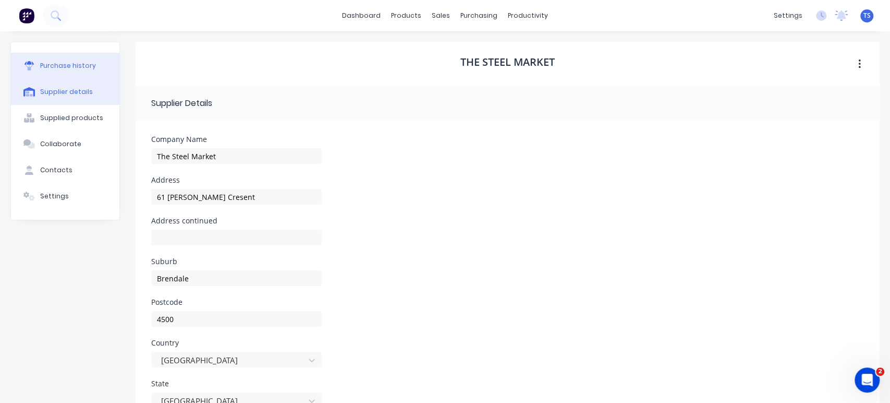
click at [57, 71] on button "Purchase history" at bounding box center [65, 66] width 108 height 26
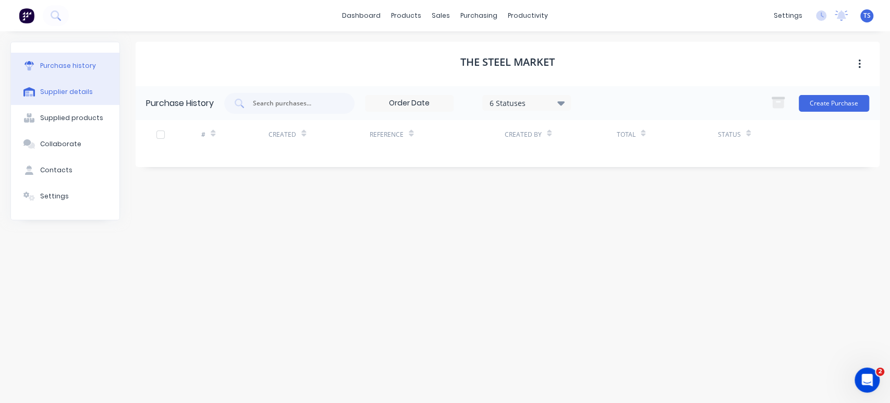
click at [33, 91] on icon at bounding box center [29, 91] width 12 height 9
select select "AU"
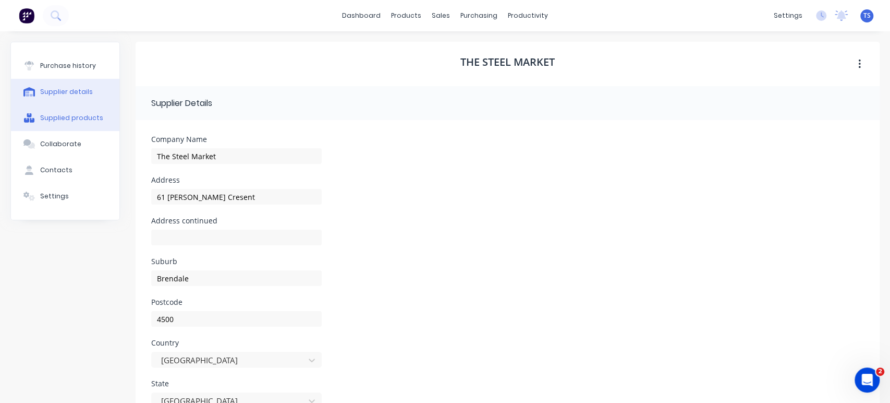
click at [78, 120] on div "Supplied products" at bounding box center [71, 117] width 63 height 9
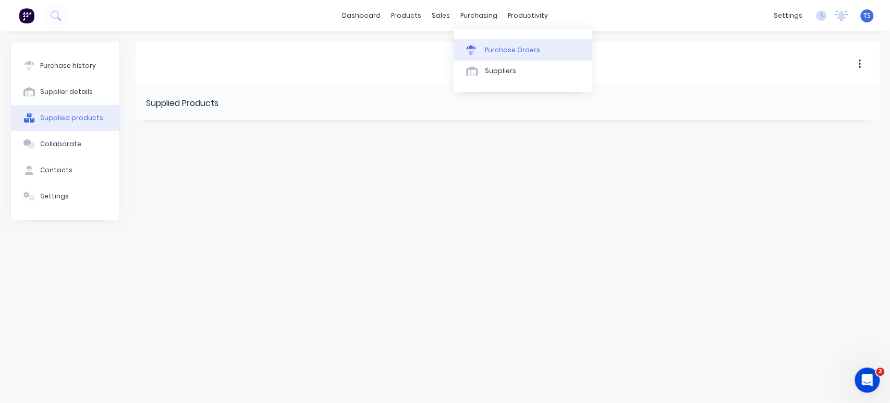
click at [489, 52] on div "Purchase Orders" at bounding box center [512, 49] width 55 height 9
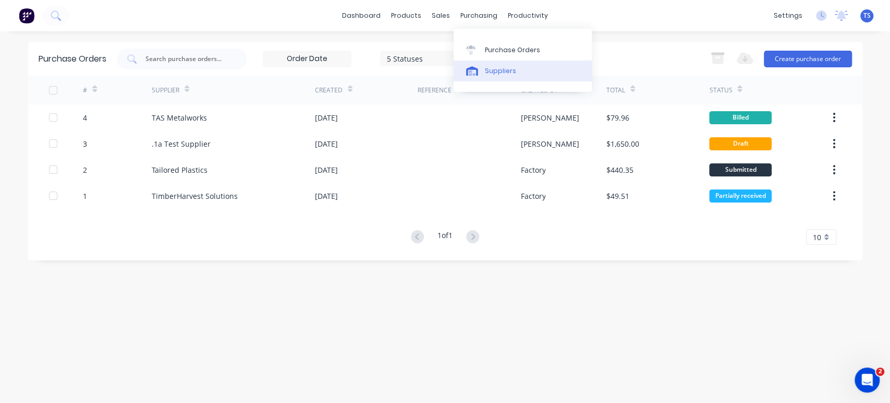
click at [483, 70] on link "Suppliers" at bounding box center [523, 70] width 138 height 21
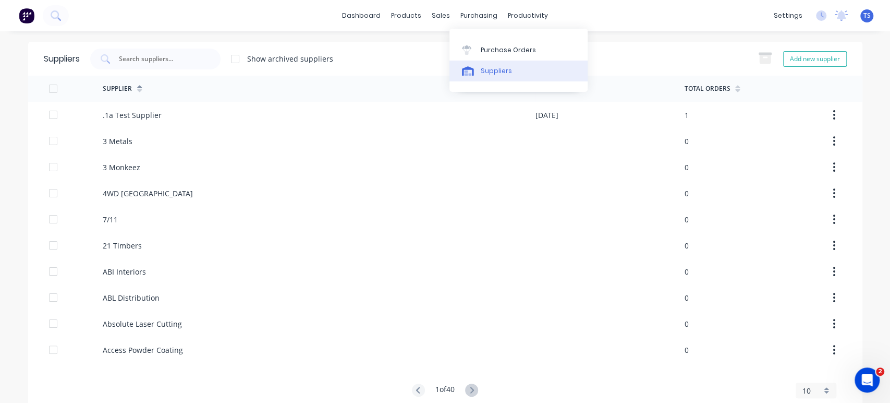
click at [488, 68] on div "Suppliers" at bounding box center [496, 70] width 31 height 9
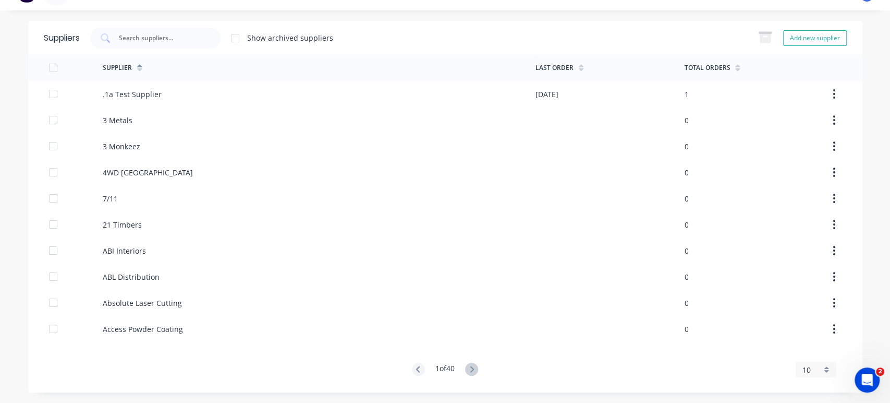
click at [808, 365] on div "10" at bounding box center [812, 369] width 19 height 11
click at [813, 354] on div "35" at bounding box center [816, 353] width 40 height 18
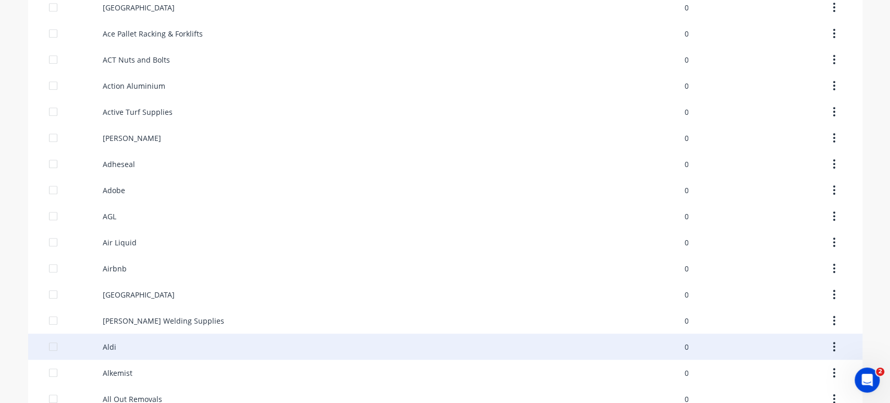
scroll to position [673, 0]
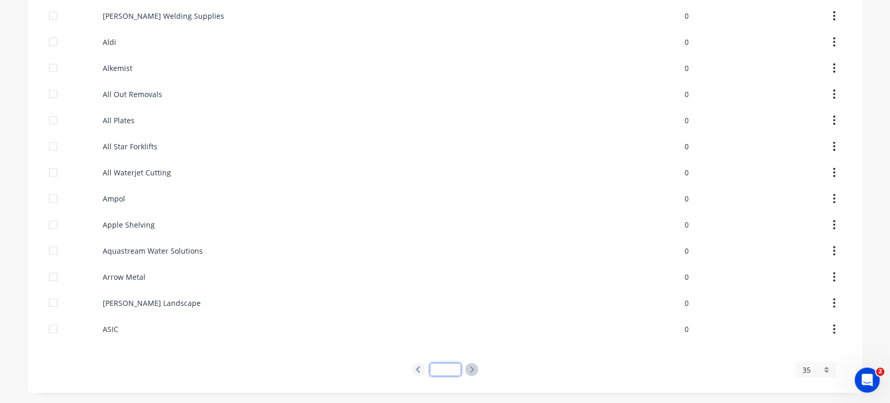
click at [451, 364] on input at bounding box center [445, 368] width 31 height 13
type input "11"
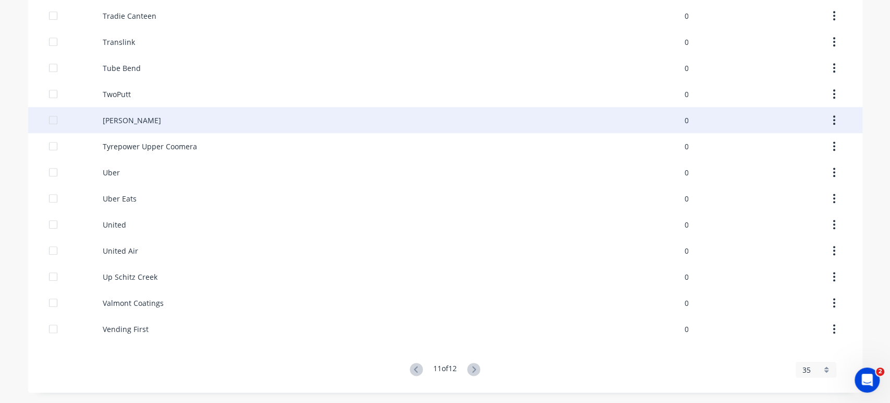
click at [127, 118] on div "[PERSON_NAME]" at bounding box center [132, 120] width 58 height 11
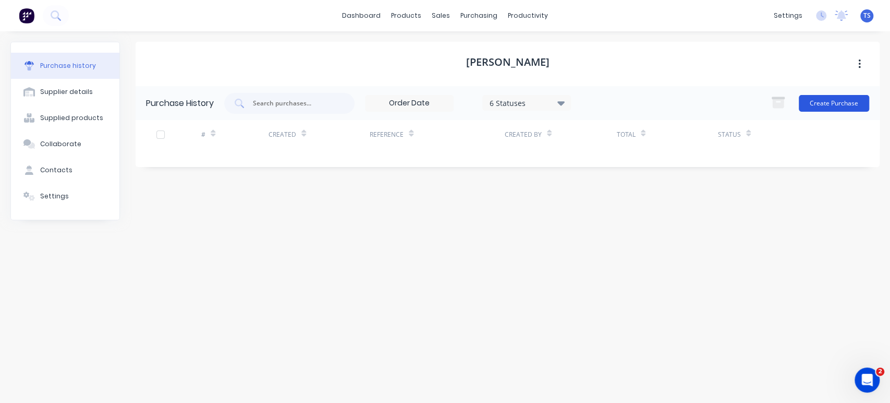
click at [843, 100] on button "Create Purchase" at bounding box center [834, 103] width 70 height 17
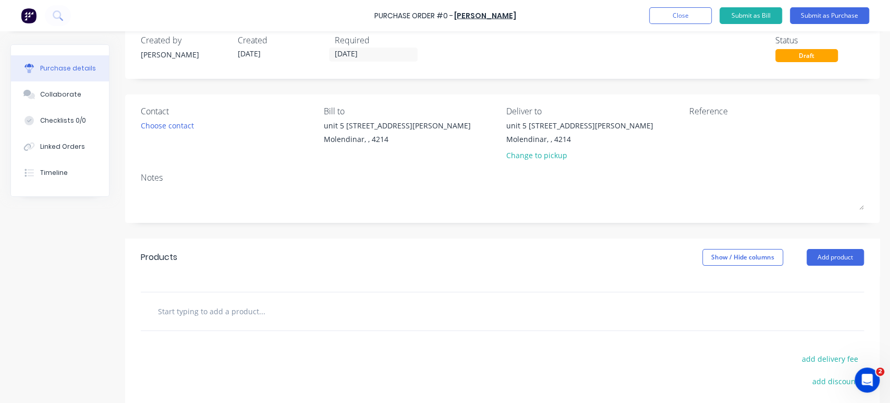
scroll to position [58, 0]
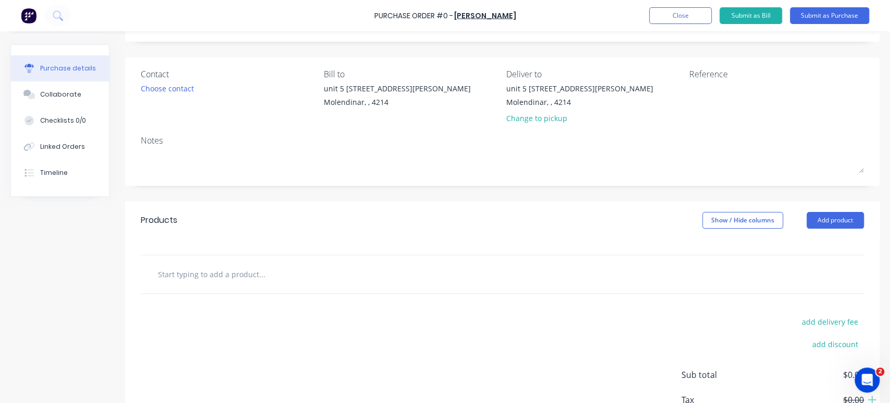
click at [210, 276] on input "text" at bounding box center [261, 273] width 209 height 21
type input "A slap"
click at [545, 336] on div "add delivery fee add discount Sub total $0.00 Tax $0.00 Total $0.00" at bounding box center [502, 380] width 755 height 172
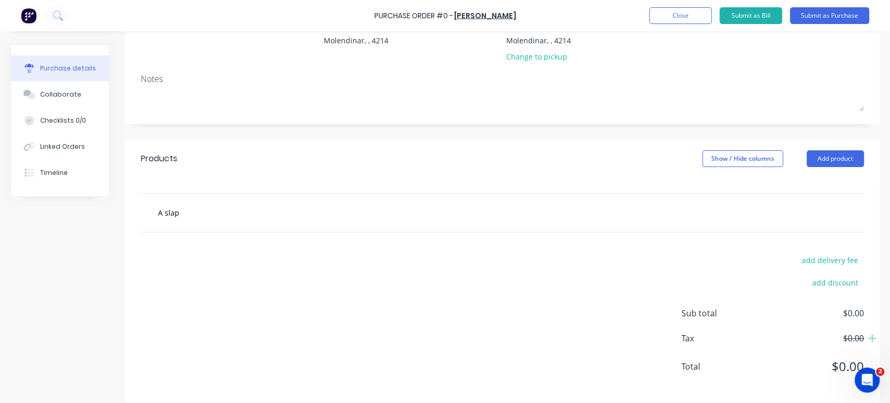
scroll to position [130, 0]
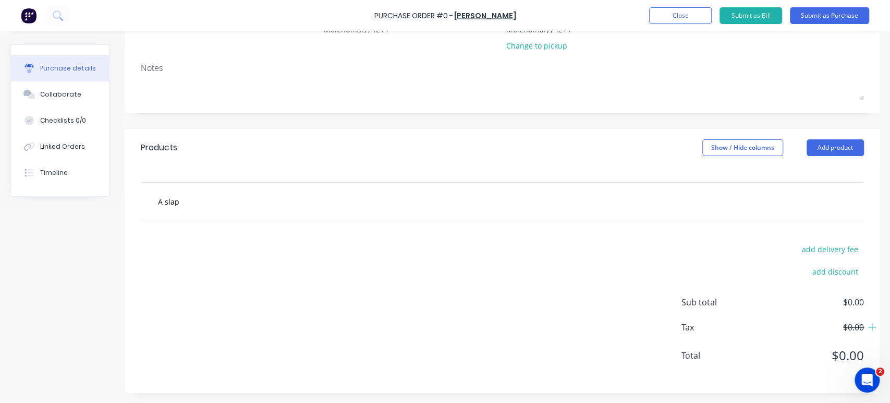
click at [751, 212] on div "A slap" at bounding box center [502, 202] width 723 height 38
click at [823, 149] on button "Add product" at bounding box center [835, 147] width 57 height 17
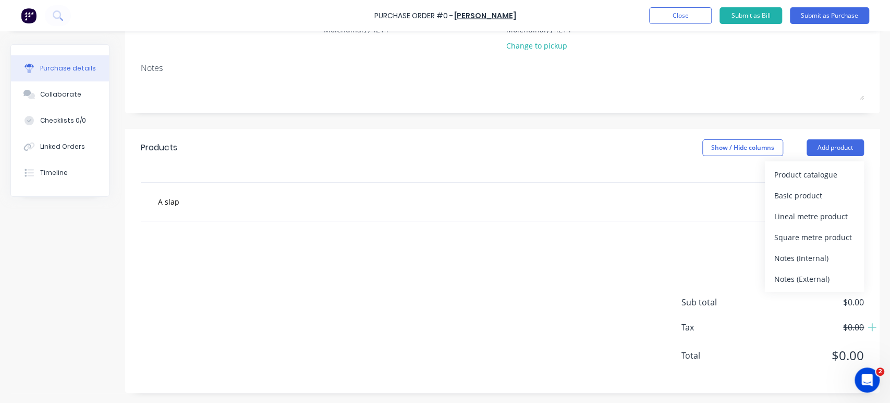
click at [638, 237] on div "add delivery fee add discount Sub total $0.00 Tax $0.00 Total $0.00" at bounding box center [502, 307] width 755 height 172
click at [652, 228] on div "add delivery fee add discount Sub total $0.00 Tax $0.00 Total $0.00" at bounding box center [502, 307] width 755 height 172
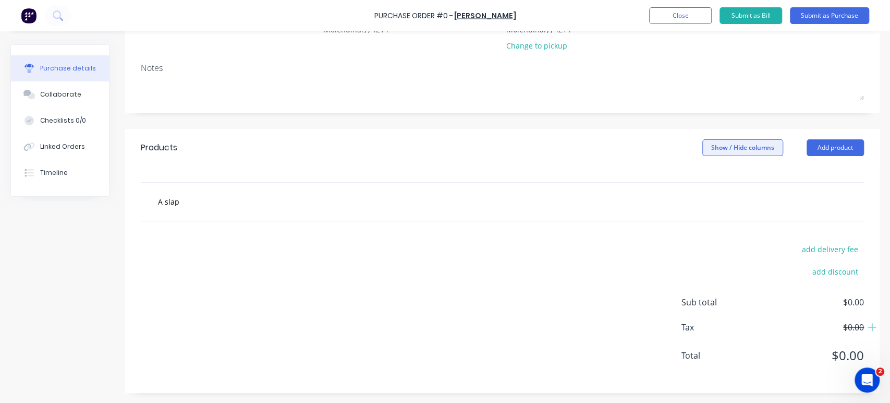
click at [748, 147] on button "Show / Hide columns" at bounding box center [742, 147] width 81 height 17
click at [687, 223] on div "add delivery fee add discount Sub total $0.00 Tax $0.00 Total $0.00" at bounding box center [502, 307] width 755 height 172
click at [184, 213] on div "A slap" at bounding box center [502, 202] width 723 height 38
click at [170, 204] on input "A slap" at bounding box center [261, 201] width 209 height 21
click at [170, 203] on input "A slap" at bounding box center [261, 201] width 209 height 21
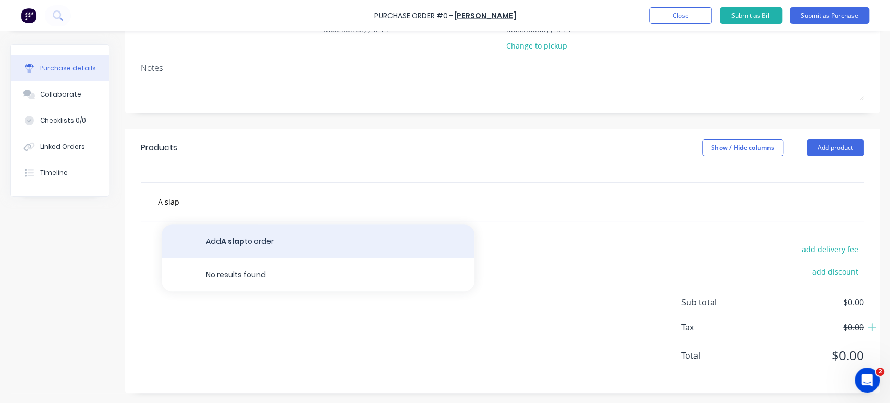
click at [261, 245] on button "Add A slap to order" at bounding box center [318, 240] width 313 height 33
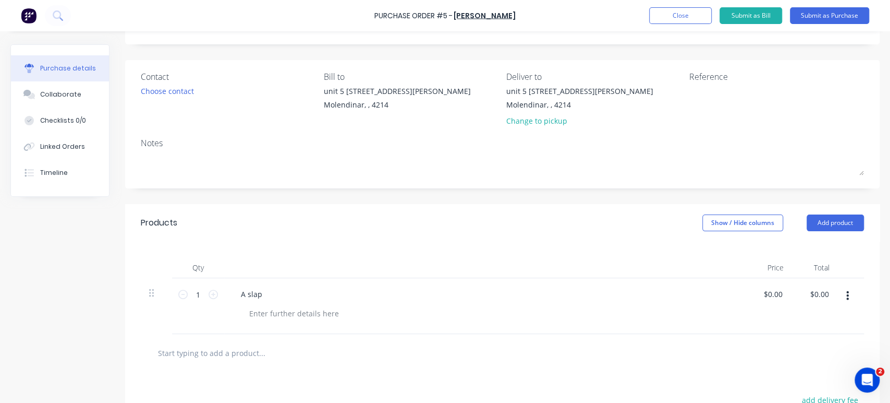
scroll to position [58, 0]
type input "0.0000"
click at [777, 291] on input "0.0000" at bounding box center [771, 291] width 28 height 15
drag, startPoint x: 781, startPoint y: 292, endPoint x: 722, endPoint y: 300, distance: 59.0
click at [732, 302] on div "1 1 A slap 0.0000 0.0000 $0.00 $0.00" at bounding box center [502, 303] width 723 height 56
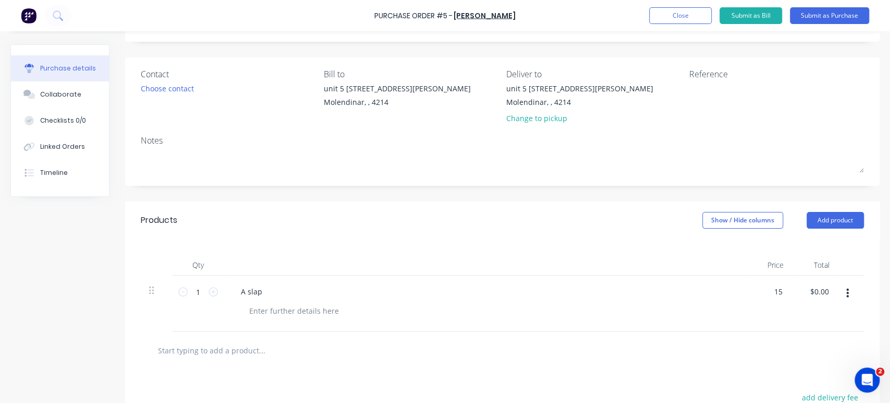
type input "$15.00"
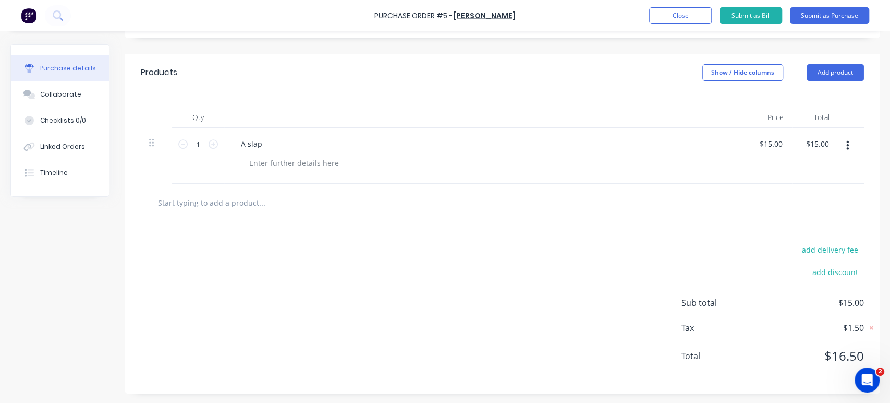
scroll to position [206, 0]
click at [830, 245] on button "add delivery fee" at bounding box center [830, 248] width 68 height 14
type input "$45.00"
click at [735, 184] on div at bounding box center [502, 202] width 723 height 38
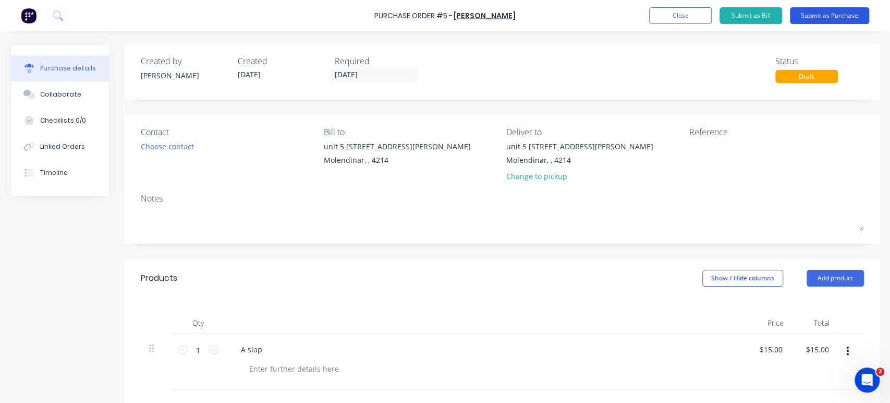
click at [837, 15] on button "Submit as Purchase" at bounding box center [829, 15] width 79 height 17
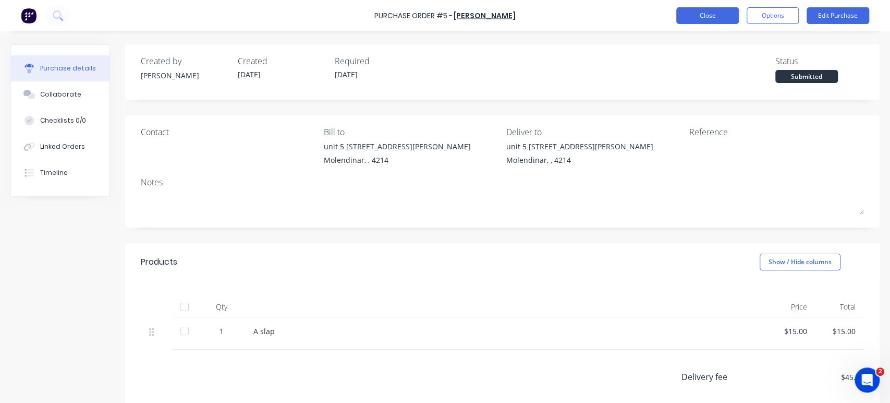
click at [692, 16] on button "Close" at bounding box center [707, 15] width 63 height 17
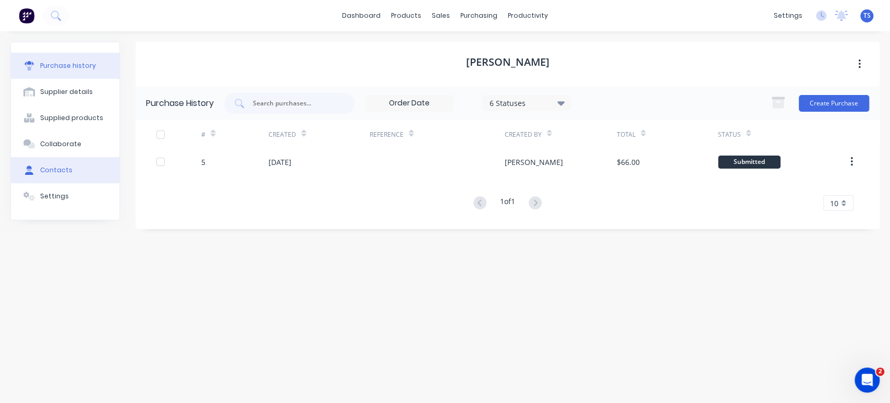
click at [57, 168] on div "Contacts" at bounding box center [56, 169] width 32 height 9
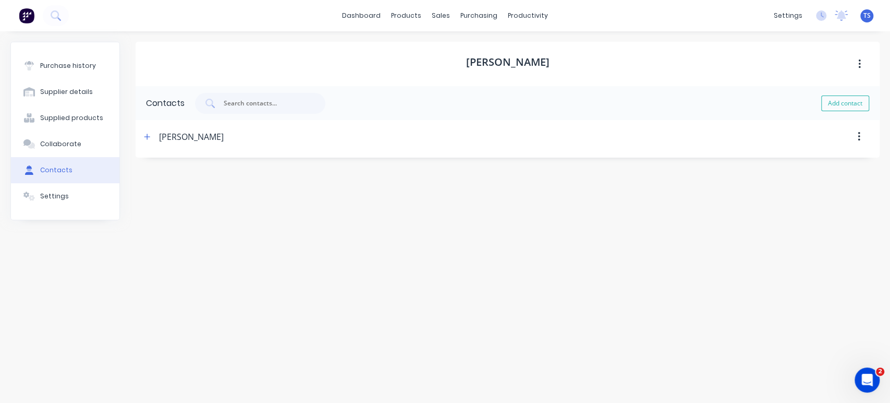
click at [177, 138] on div "[PERSON_NAME]" at bounding box center [191, 136] width 65 height 33
click at [146, 137] on icon "button" at bounding box center [147, 136] width 6 height 7
click at [190, 221] on input at bounding box center [224, 222] width 146 height 16
type input "[EMAIL_ADDRESS][DOMAIN_NAME]"
click at [434, 358] on div "[PERSON_NAME] Contacts Add contact [PERSON_NAME] Contact Name [PERSON_NAME] Ema…" at bounding box center [508, 212] width 744 height 340
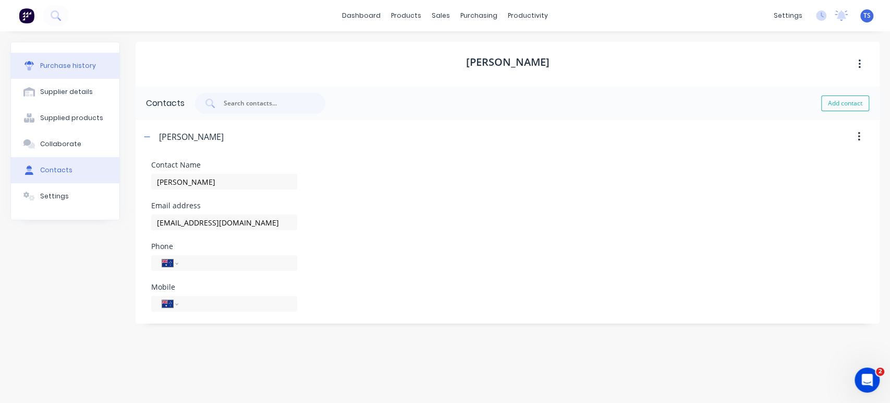
click at [60, 68] on div "Purchase history" at bounding box center [68, 65] width 56 height 9
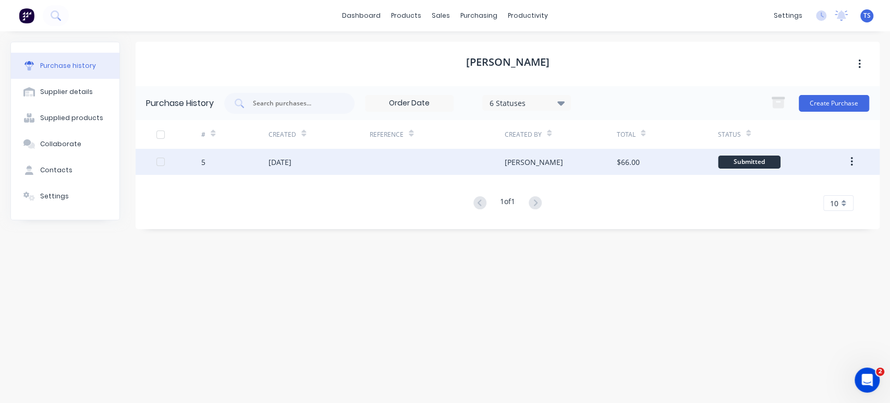
click at [213, 167] on div "5" at bounding box center [234, 162] width 67 height 26
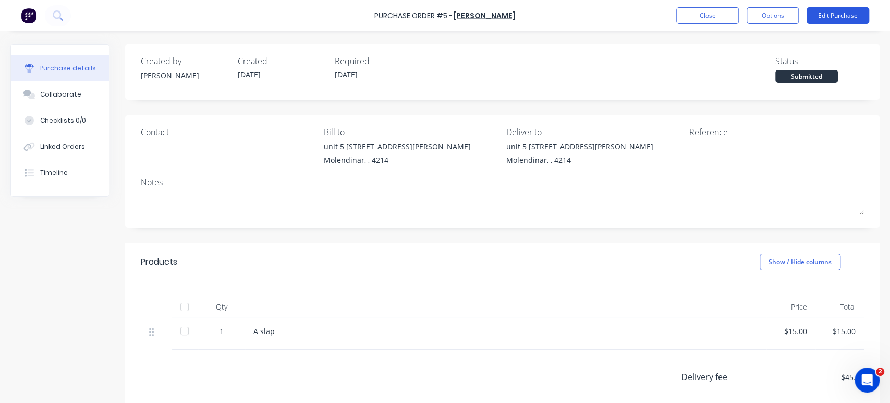
click at [818, 15] on button "Edit Purchase" at bounding box center [838, 15] width 63 height 17
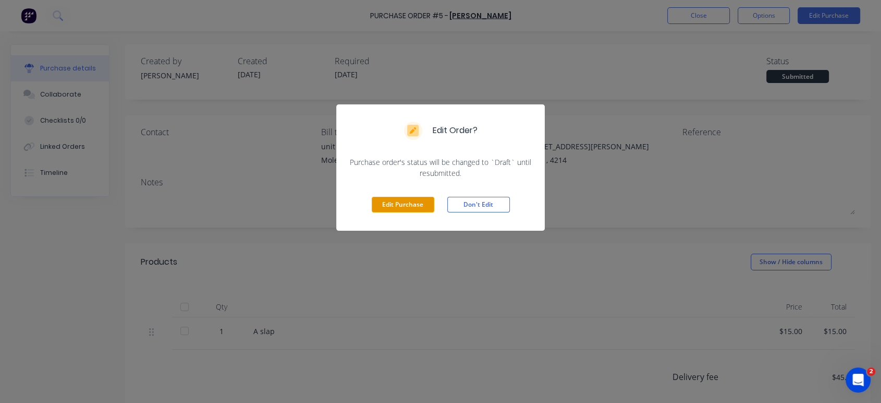
click at [409, 203] on button "Edit Purchase" at bounding box center [403, 205] width 63 height 16
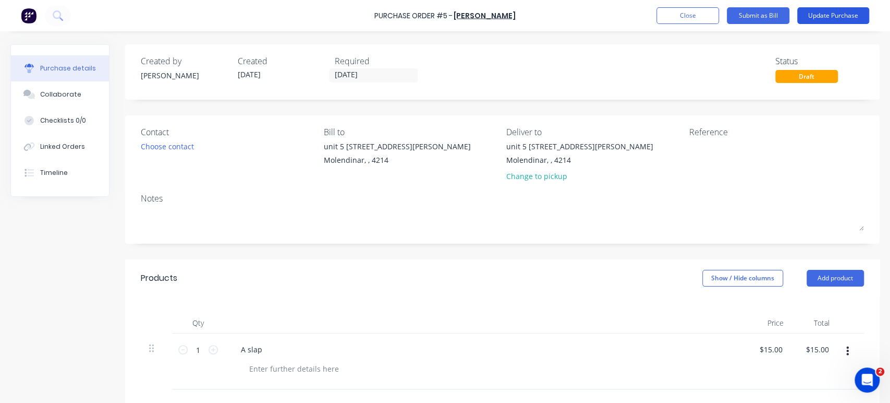
click at [832, 12] on button "Update Purchase" at bounding box center [833, 15] width 72 height 17
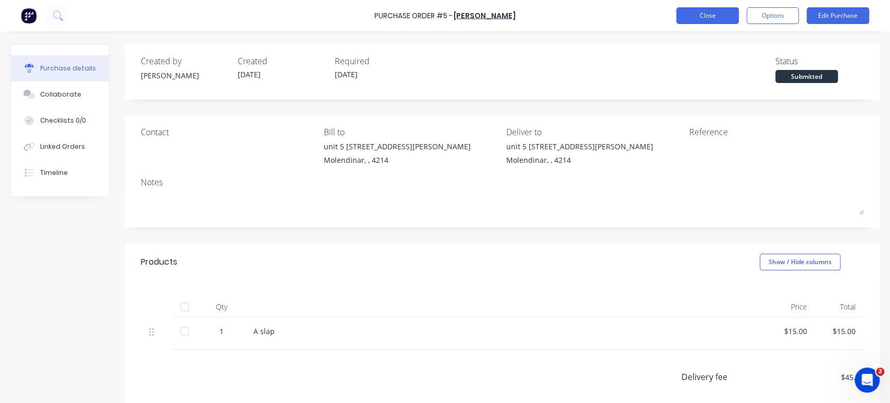
click at [713, 14] on button "Close" at bounding box center [707, 15] width 63 height 17
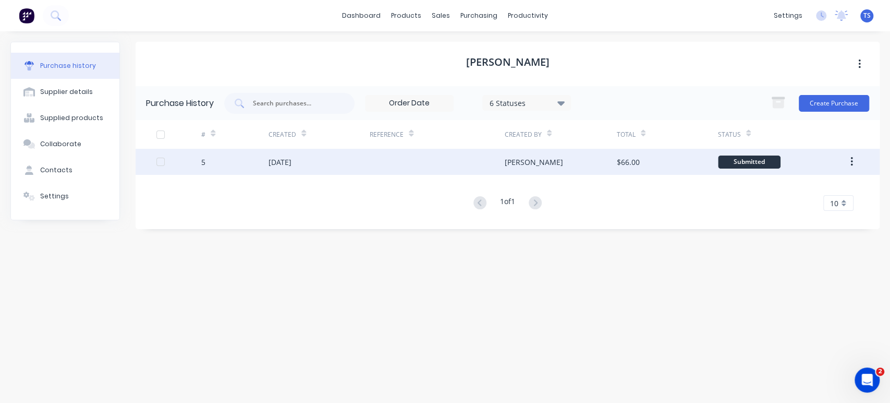
click at [848, 156] on button "button" at bounding box center [852, 161] width 25 height 19
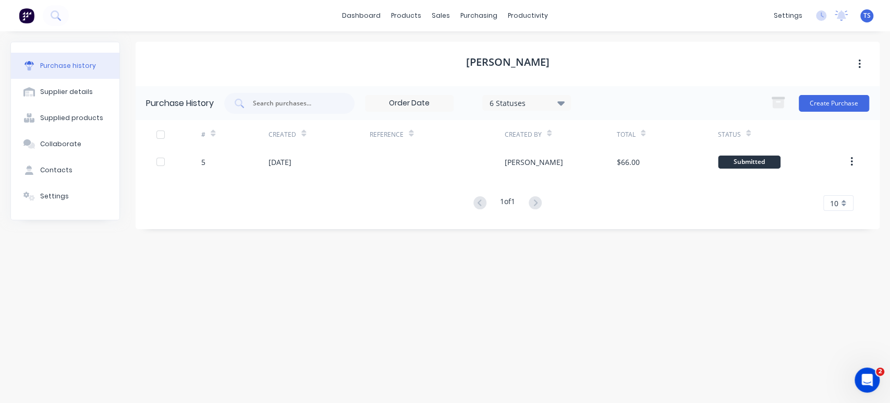
click at [635, 298] on div "[PERSON_NAME] Purchase History 6 Statuses 6 Statuses Create Purchase # Created …" at bounding box center [508, 212] width 744 height 340
click at [41, 169] on div "Contacts" at bounding box center [56, 169] width 32 height 9
select select "AU"
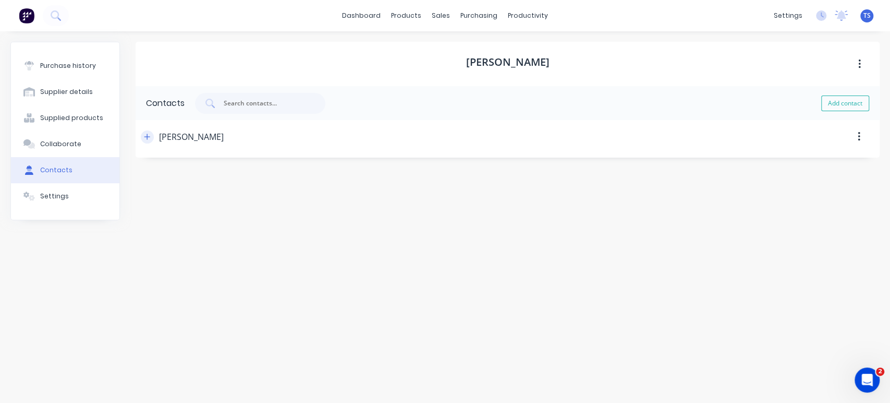
click at [147, 135] on icon "button" at bounding box center [147, 136] width 6 height 7
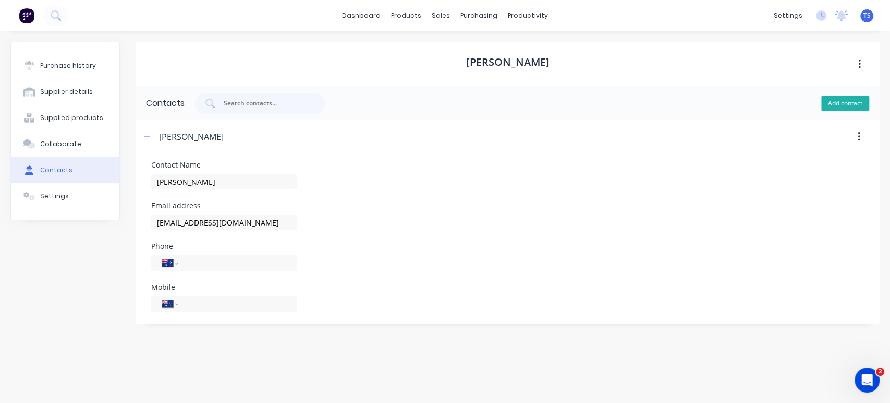
click at [855, 105] on button "Add contact" at bounding box center [845, 103] width 48 height 16
select select "AU"
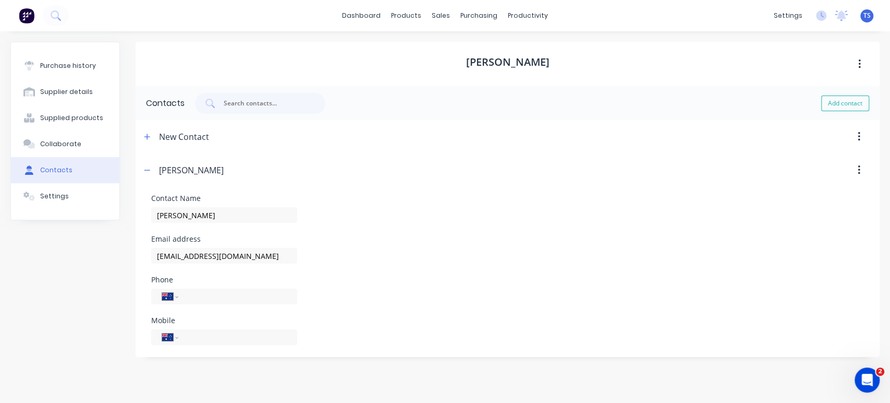
click at [179, 138] on div "New Contact" at bounding box center [184, 136] width 50 height 33
click at [149, 137] on icon "button" at bounding box center [147, 136] width 6 height 6
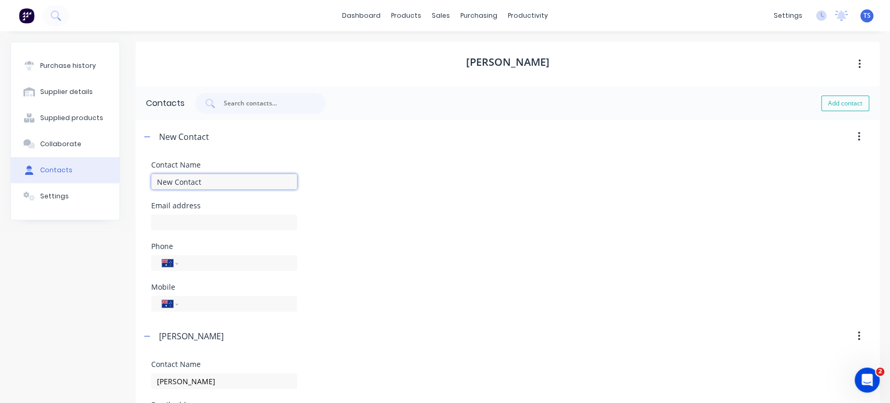
click at [208, 184] on input "New Contact" at bounding box center [224, 182] width 146 height 16
drag, startPoint x: 209, startPoint y: 183, endPoint x: 74, endPoint y: 178, distance: 135.7
click at [76, 178] on div "Purchase history Supplier details Supplied products Collaborate Contacts Settin…" at bounding box center [444, 282] width 869 height 481
click at [165, 217] on input at bounding box center [224, 222] width 146 height 16
type input "[PERSON_NAME]"
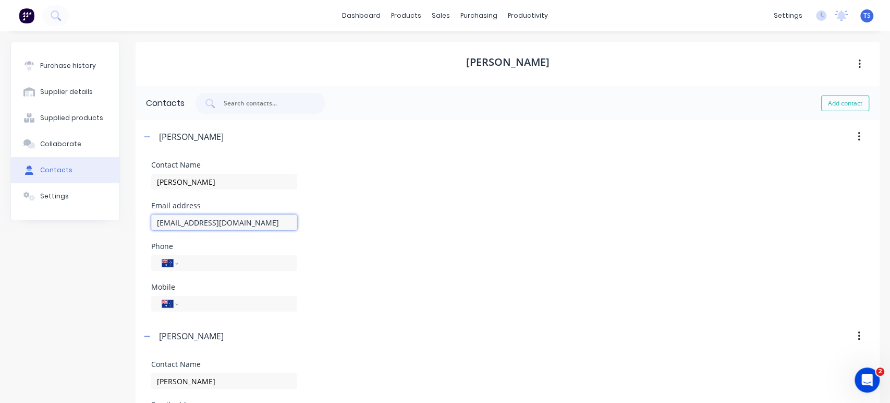
type input "[EMAIL_ADDRESS][DOMAIN_NAME]"
click at [389, 251] on div "Phone International [GEOGRAPHIC_DATA] [GEOGRAPHIC_DATA] [GEOGRAPHIC_DATA] [GEOG…" at bounding box center [507, 256] width 713 height 28
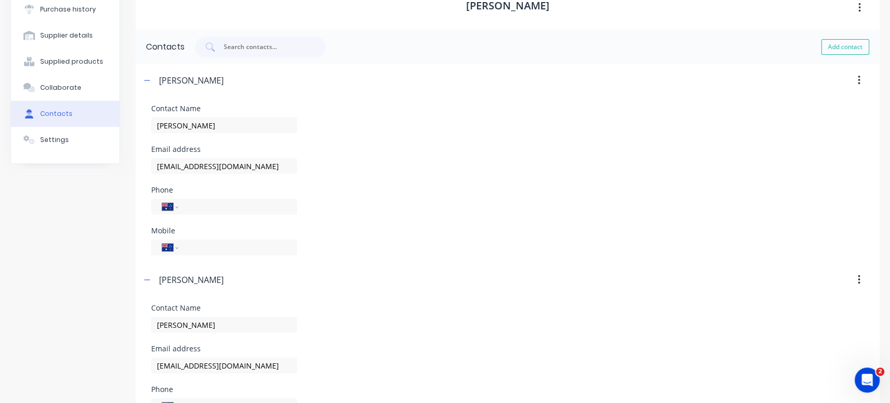
scroll to position [58, 0]
click at [54, 136] on div "Settings" at bounding box center [54, 137] width 29 height 9
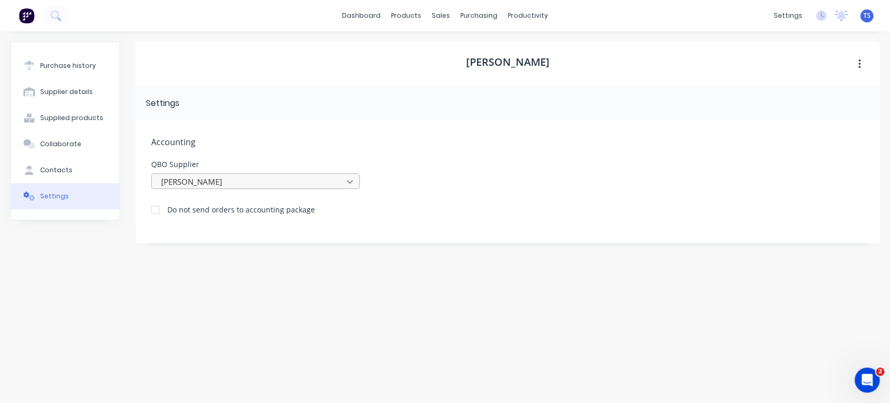
click at [355, 178] on icon at bounding box center [350, 181] width 10 height 10
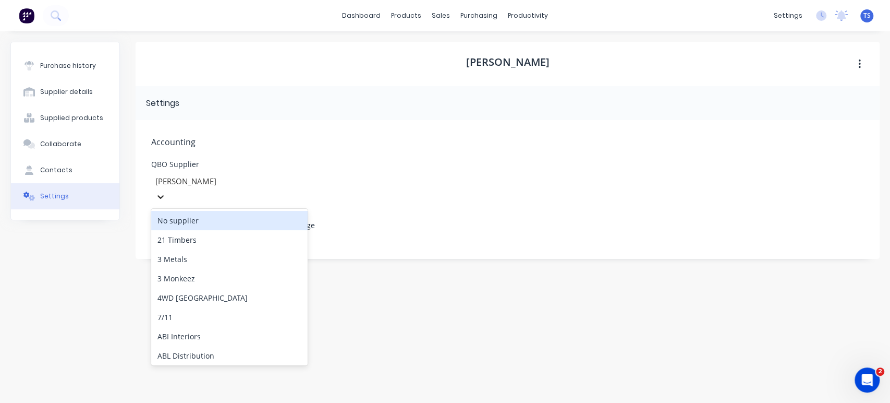
click at [166, 191] on icon at bounding box center [160, 196] width 10 height 10
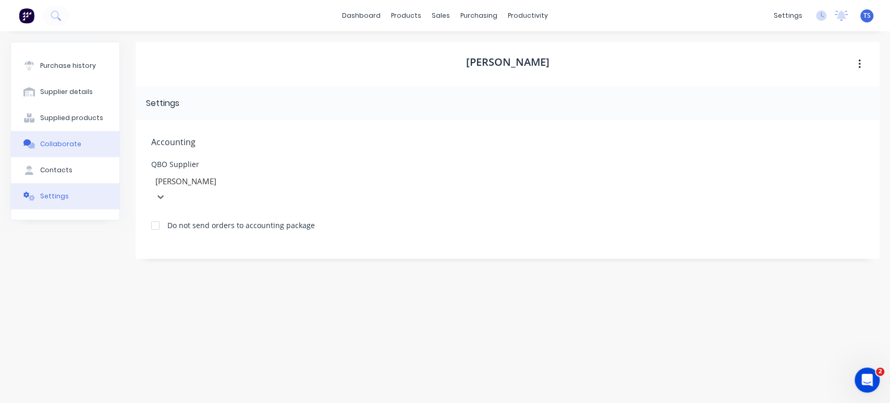
click at [57, 149] on button "Collaborate" at bounding box center [65, 144] width 108 height 26
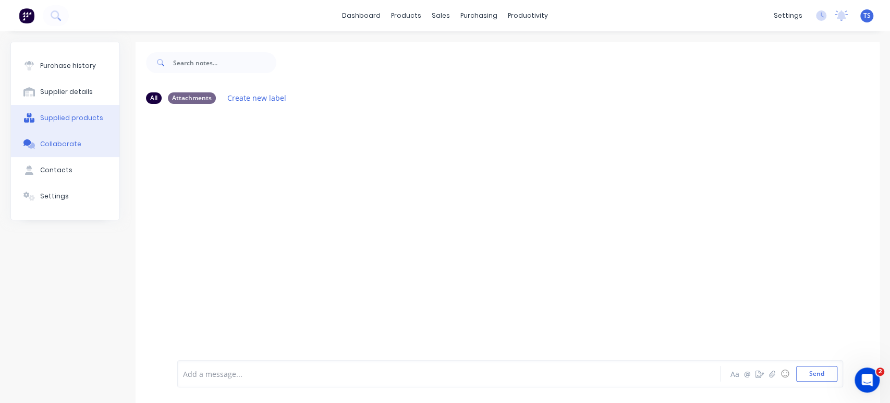
click at [59, 123] on button "Supplied products" at bounding box center [65, 118] width 108 height 26
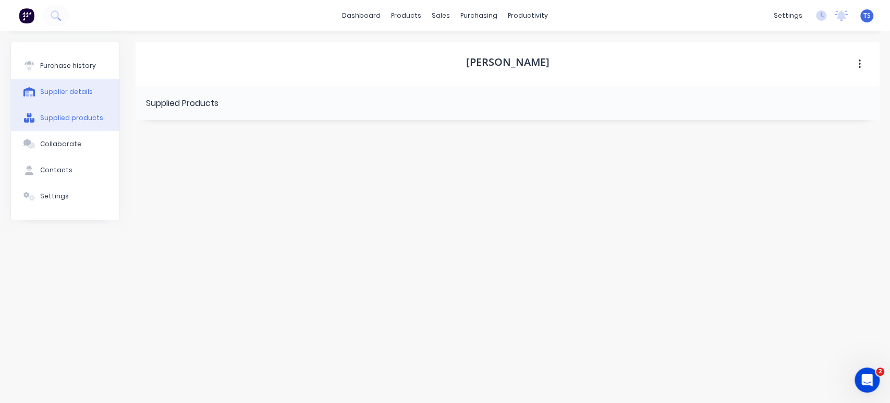
click at [58, 76] on button "Purchase history" at bounding box center [65, 66] width 108 height 26
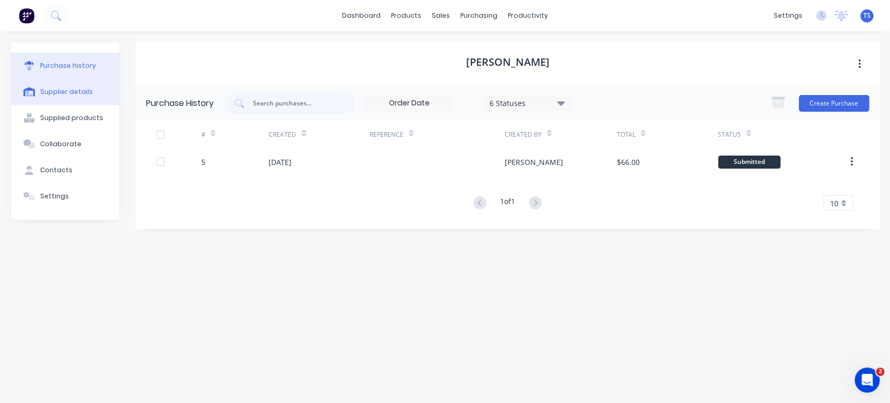
click at [59, 88] on div "Supplier details" at bounding box center [66, 91] width 53 height 9
select select "AU"
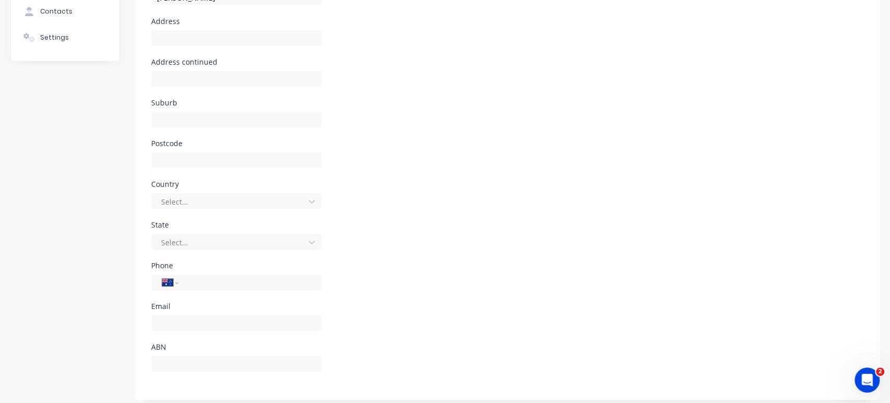
scroll to position [165, 0]
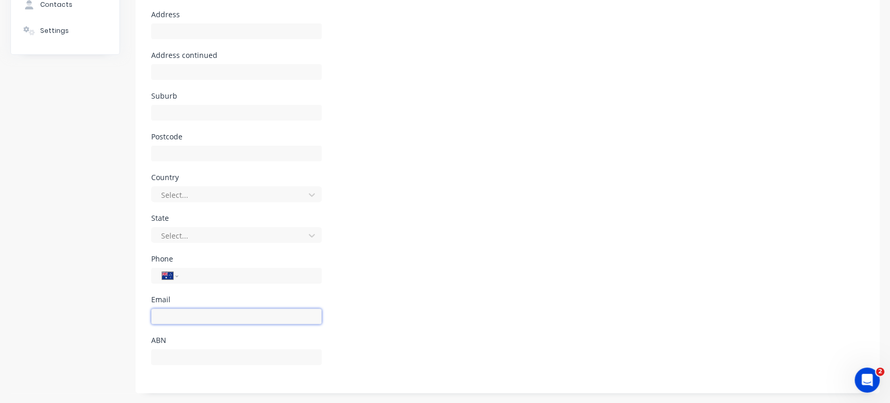
click at [170, 313] on input at bounding box center [236, 316] width 171 height 16
type input "[EMAIL_ADDRESS][DOMAIN_NAME]"
click at [438, 256] on div "Phone International [GEOGRAPHIC_DATA] [GEOGRAPHIC_DATA] [GEOGRAPHIC_DATA] [GEOG…" at bounding box center [507, 275] width 713 height 41
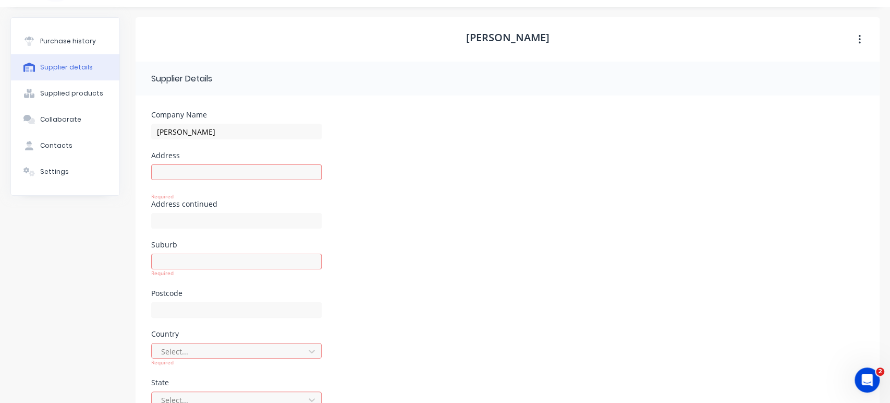
scroll to position [0, 0]
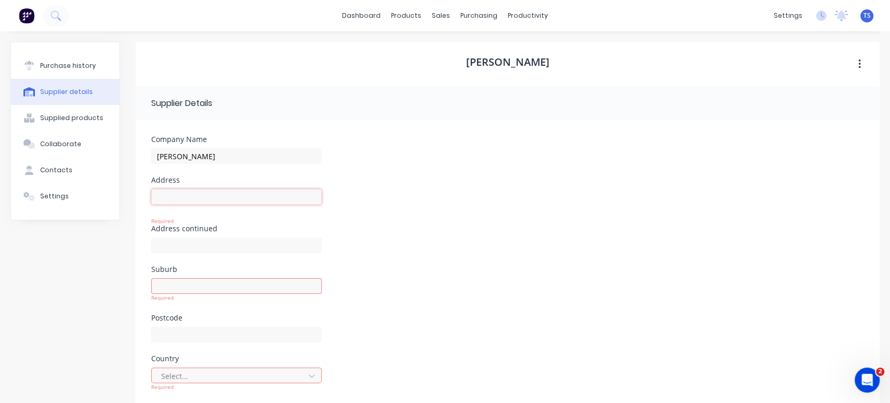
click at [161, 197] on input at bounding box center [236, 197] width 171 height 16
type input "[STREET_ADDRESS][PERSON_NAME]"
click at [200, 289] on div "Required" at bounding box center [236, 289] width 171 height 23
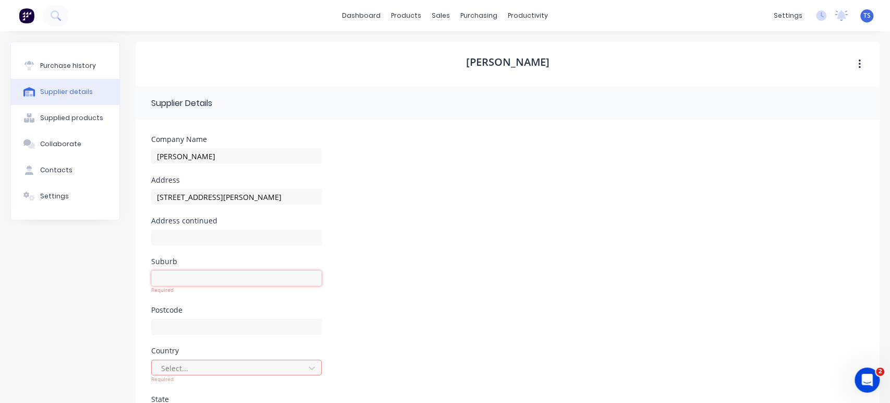
type input "Molendinar"
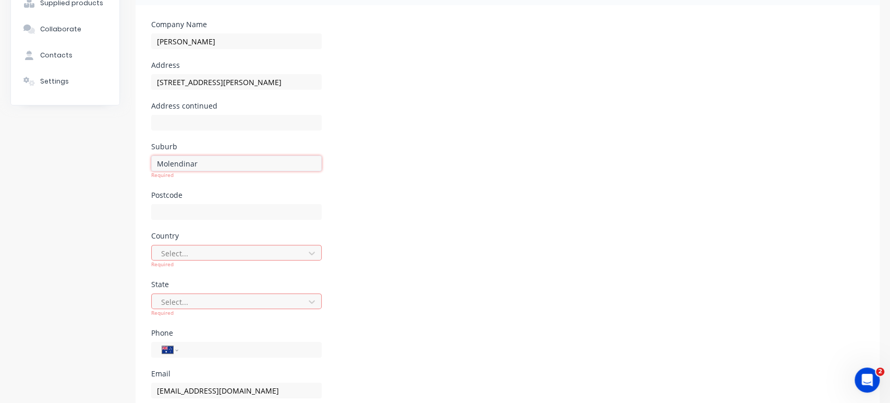
scroll to position [116, 0]
click at [160, 208] on input at bounding box center [236, 211] width 171 height 16
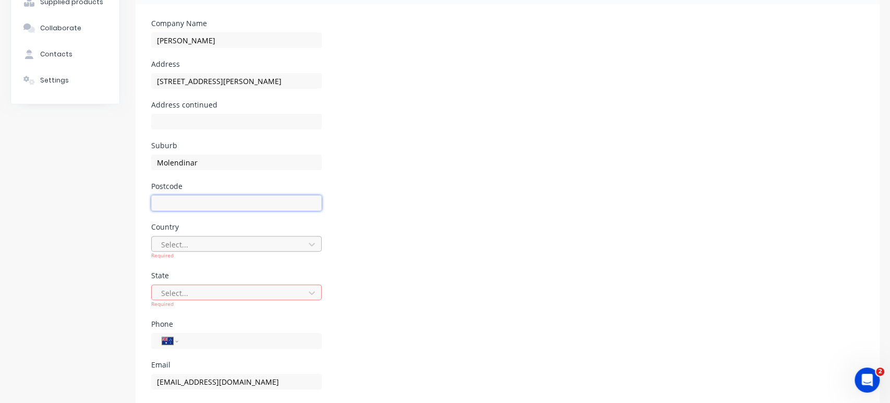
type input "4214"
click at [219, 249] on div at bounding box center [229, 244] width 139 height 13
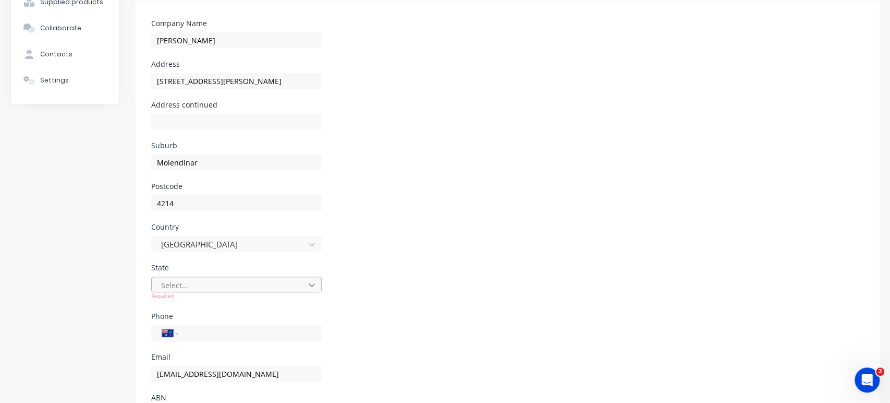
click at [313, 288] on icon at bounding box center [312, 285] width 10 height 10
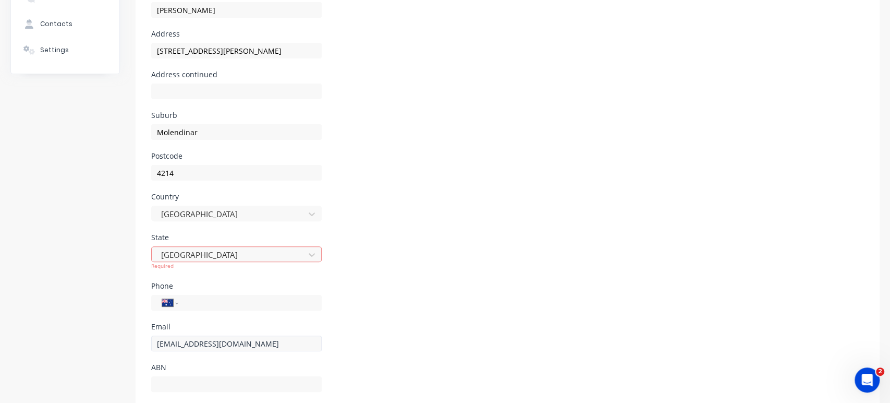
scroll to position [165, 0]
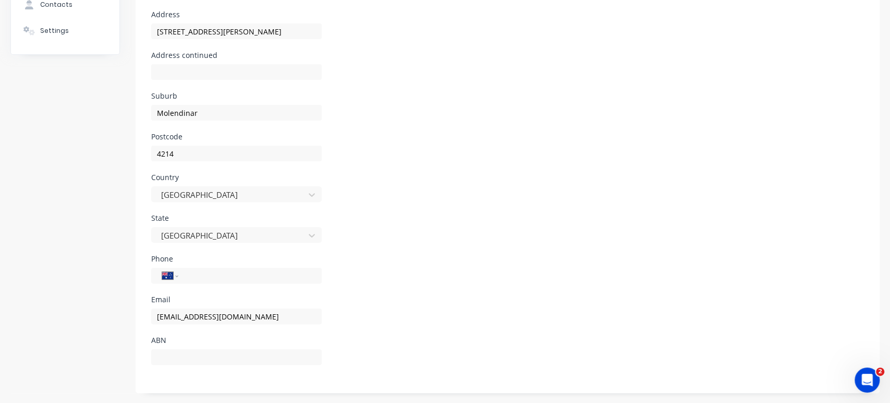
click at [488, 306] on div "Email [EMAIL_ADDRESS][DOMAIN_NAME]" at bounding box center [507, 316] width 713 height 41
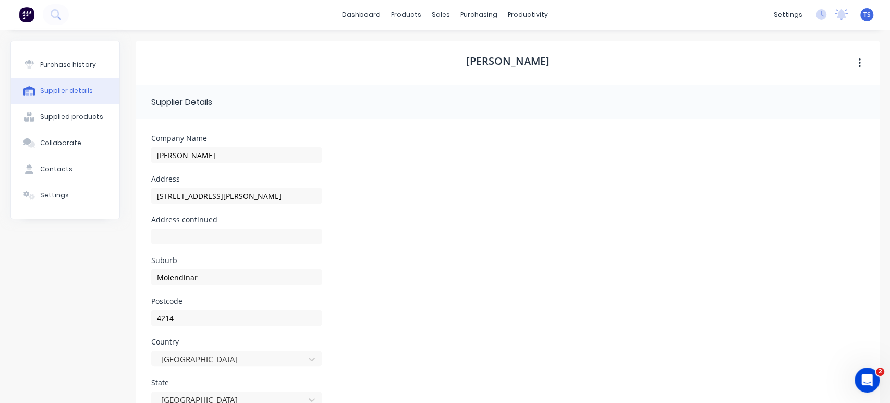
scroll to position [0, 0]
click at [65, 61] on div "Purchase history" at bounding box center [68, 65] width 56 height 9
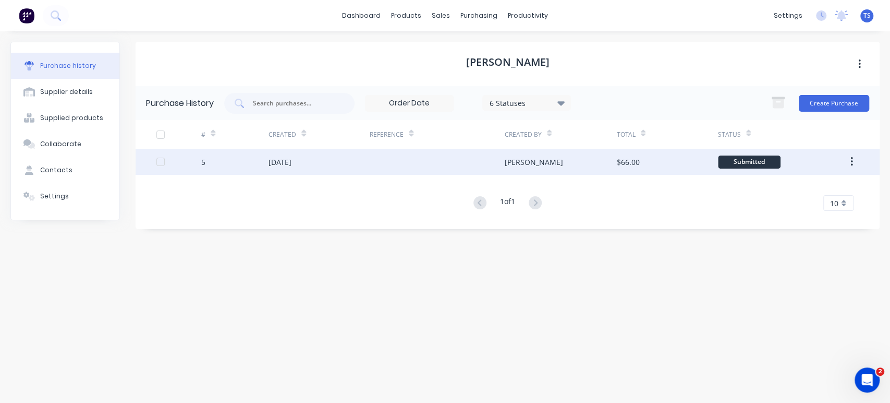
click at [291, 162] on div "[DATE]" at bounding box center [280, 161] width 23 height 11
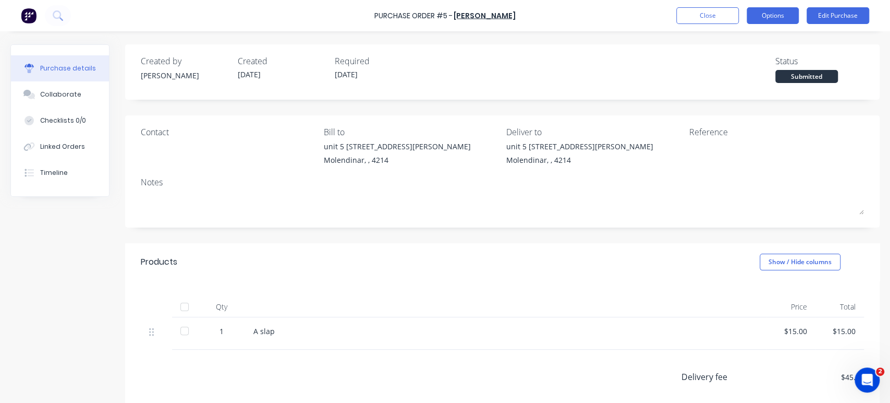
click at [756, 13] on button "Options" at bounding box center [773, 15] width 52 height 17
click at [830, 16] on button "Edit Purchase" at bounding box center [838, 15] width 63 height 17
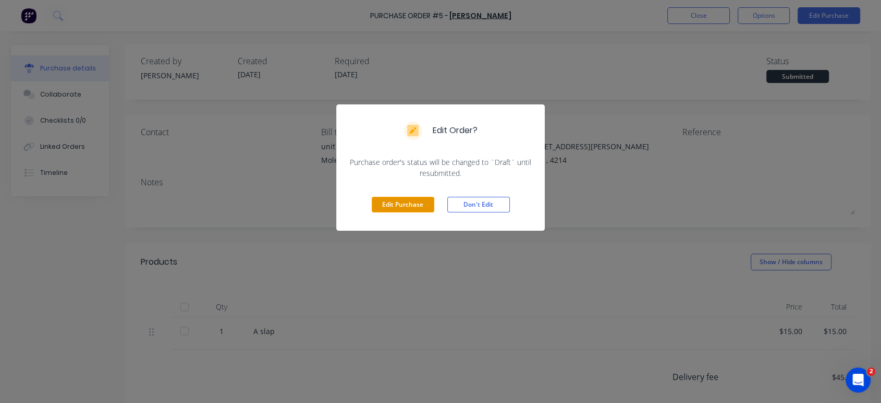
click at [409, 204] on button "Edit Purchase" at bounding box center [403, 205] width 63 height 16
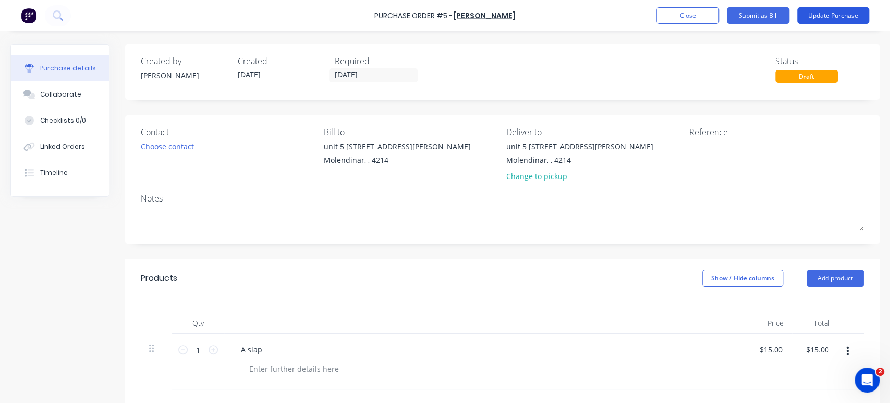
click at [824, 15] on button "Update Purchase" at bounding box center [833, 15] width 72 height 17
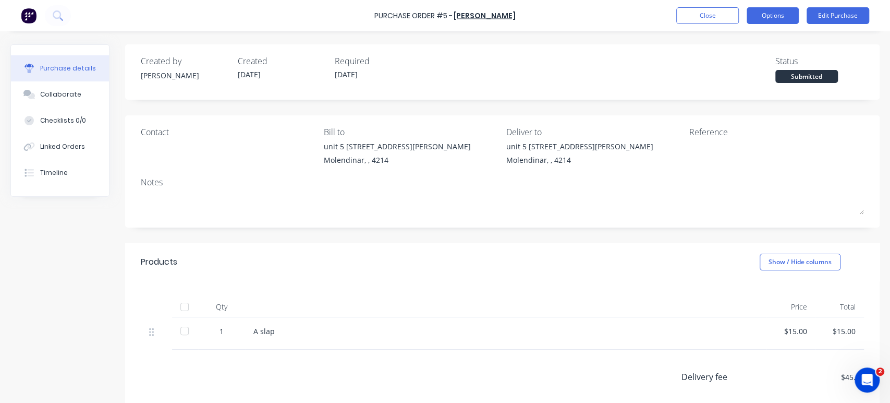
click at [776, 19] on button "Options" at bounding box center [773, 15] width 52 height 17
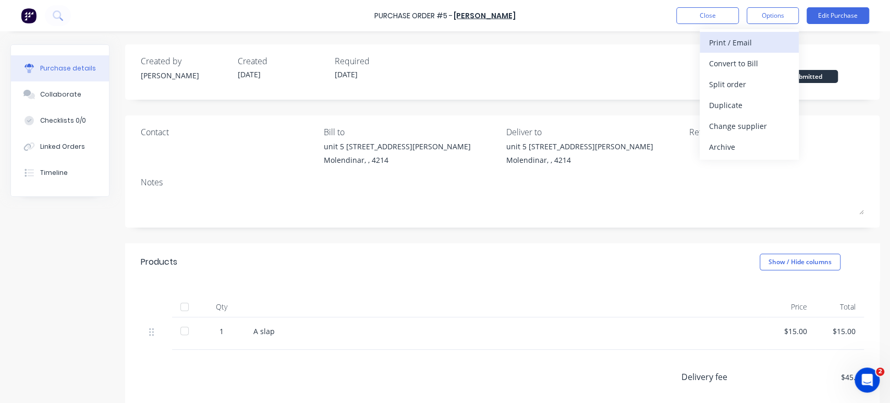
click at [724, 41] on div "Print / Email" at bounding box center [749, 42] width 80 height 15
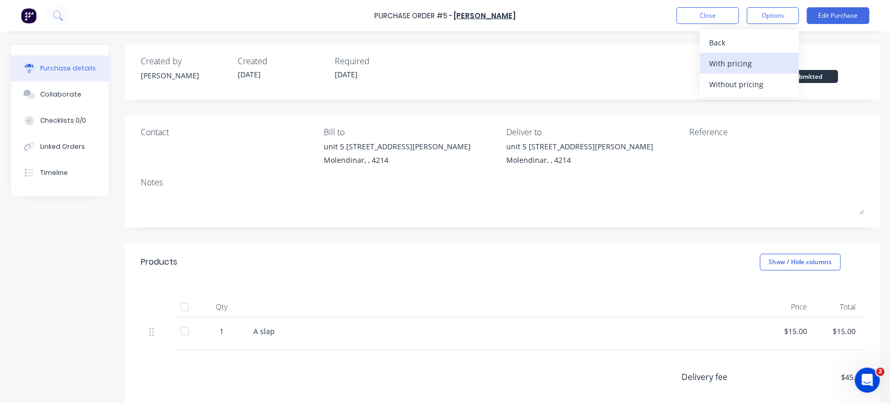
click at [737, 62] on div "With pricing" at bounding box center [749, 63] width 80 height 15
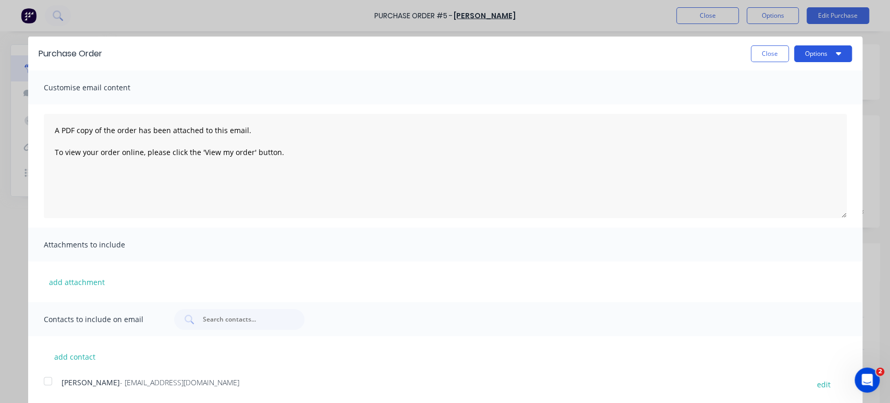
click at [837, 55] on icon "button" at bounding box center [838, 53] width 5 height 8
click at [526, 82] on div "Customise email content" at bounding box center [445, 87] width 834 height 34
click at [98, 244] on span "Attachments to include" at bounding box center [101, 244] width 115 height 15
click at [79, 283] on button "add attachment" at bounding box center [77, 282] width 66 height 16
click at [841, 52] on button "Options" at bounding box center [823, 53] width 58 height 17
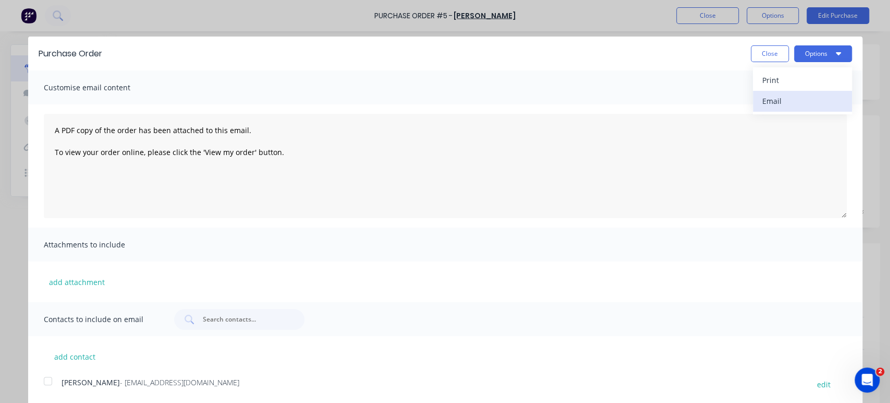
click at [776, 98] on div "Email" at bounding box center [802, 100] width 80 height 15
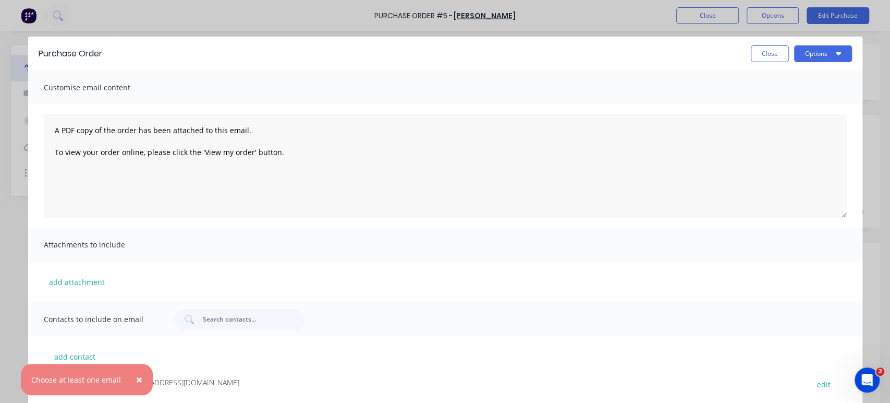
click at [269, 365] on div "add contact [PERSON_NAME] - [EMAIL_ADDRESS][DOMAIN_NAME] edit [PERSON_NAME] - […" at bounding box center [445, 377] width 834 height 82
drag, startPoint x: 180, startPoint y: 381, endPoint x: 189, endPoint y: 380, distance: 9.5
click at [180, 381] on span "- [EMAIL_ADDRESS][DOMAIN_NAME]" at bounding box center [179, 382] width 119 height 10
click at [138, 379] on span "×" at bounding box center [139, 379] width 6 height 15
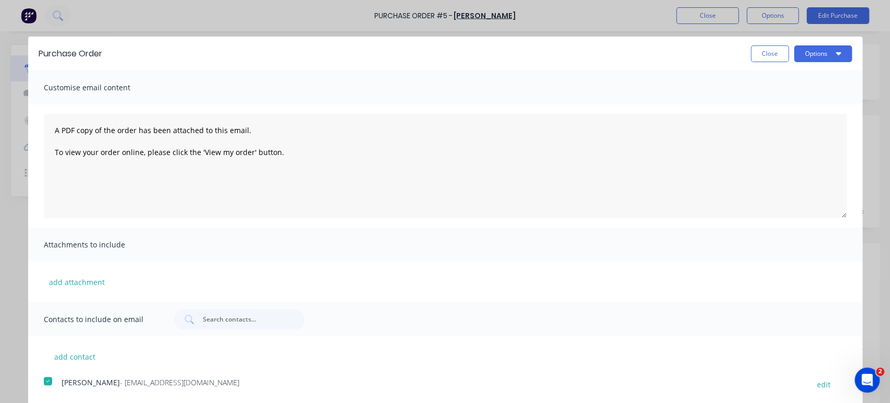
click at [44, 379] on div at bounding box center [48, 380] width 21 height 21
click at [46, 382] on div at bounding box center [48, 380] width 21 height 21
click at [848, 52] on button "Options" at bounding box center [823, 53] width 58 height 17
click at [771, 98] on div "Email" at bounding box center [802, 100] width 80 height 15
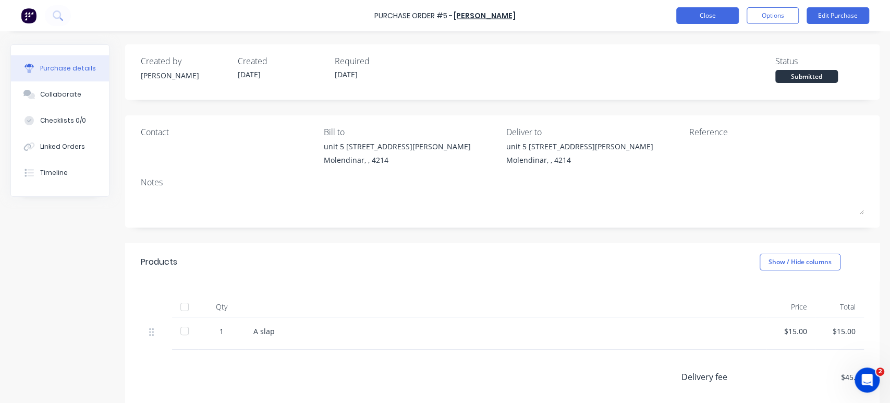
click at [713, 15] on button "Close" at bounding box center [707, 15] width 63 height 17
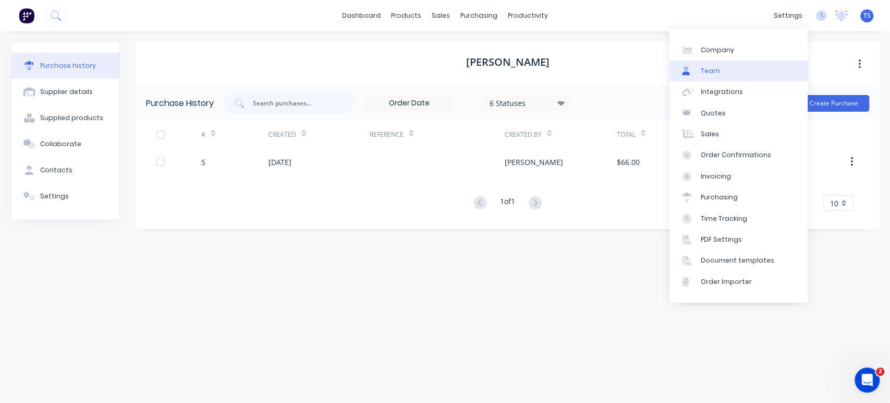
click at [711, 69] on div "Team" at bounding box center [710, 70] width 19 height 9
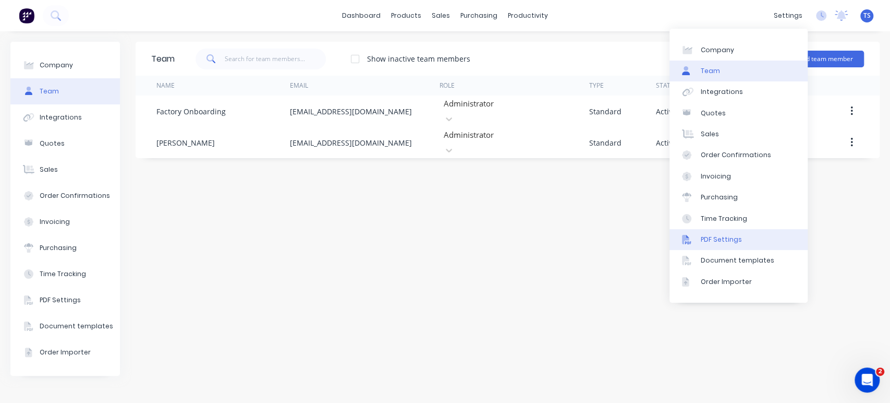
click at [722, 244] on div "PDF Settings" at bounding box center [721, 239] width 41 height 9
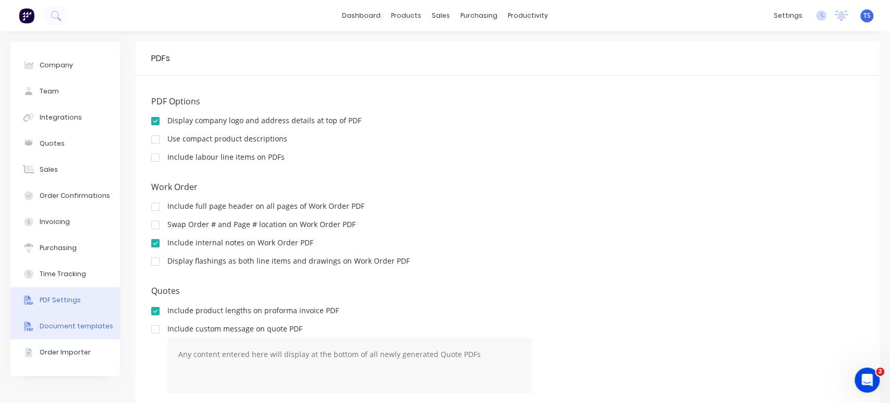
click at [75, 327] on div "Document templates" at bounding box center [77, 325] width 74 height 9
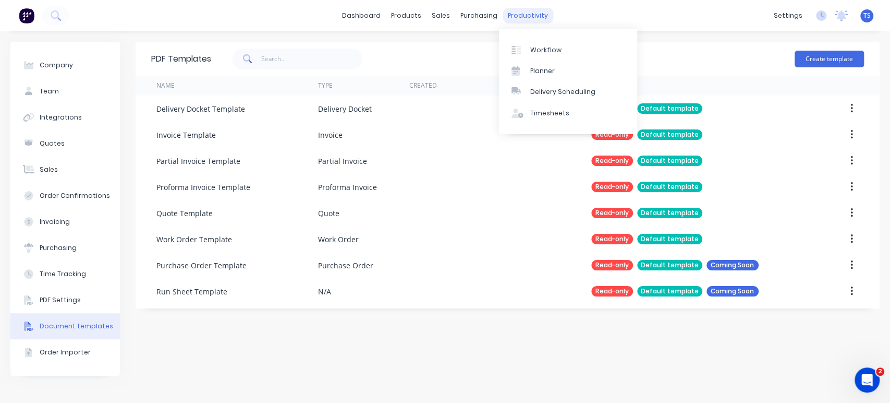
click at [526, 18] on div "productivity" at bounding box center [528, 16] width 51 height 16
click at [541, 47] on div "Workflow" at bounding box center [545, 49] width 31 height 9
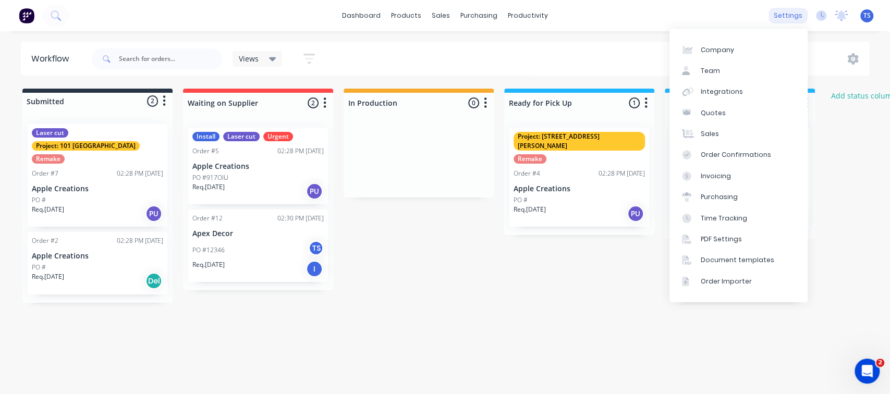
click at [795, 15] on div "settings" at bounding box center [788, 16] width 39 height 16
click at [722, 91] on div "Integrations" at bounding box center [722, 91] width 42 height 9
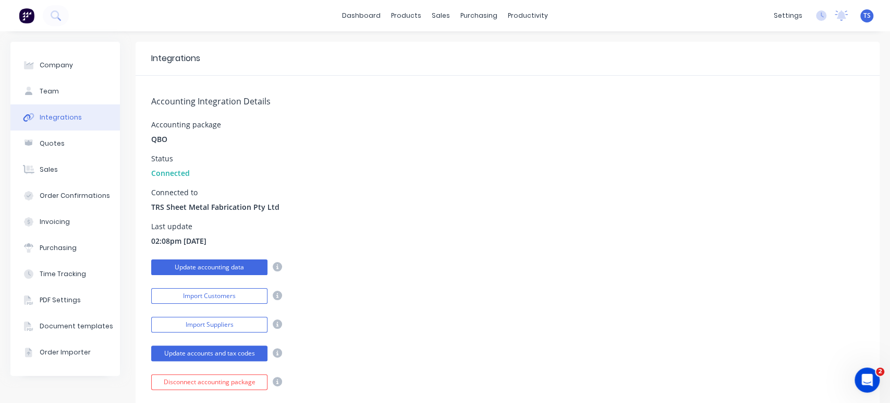
click at [226, 269] on button "Update accounting data" at bounding box center [209, 267] width 116 height 16
